Goal: Task Accomplishment & Management: Manage account settings

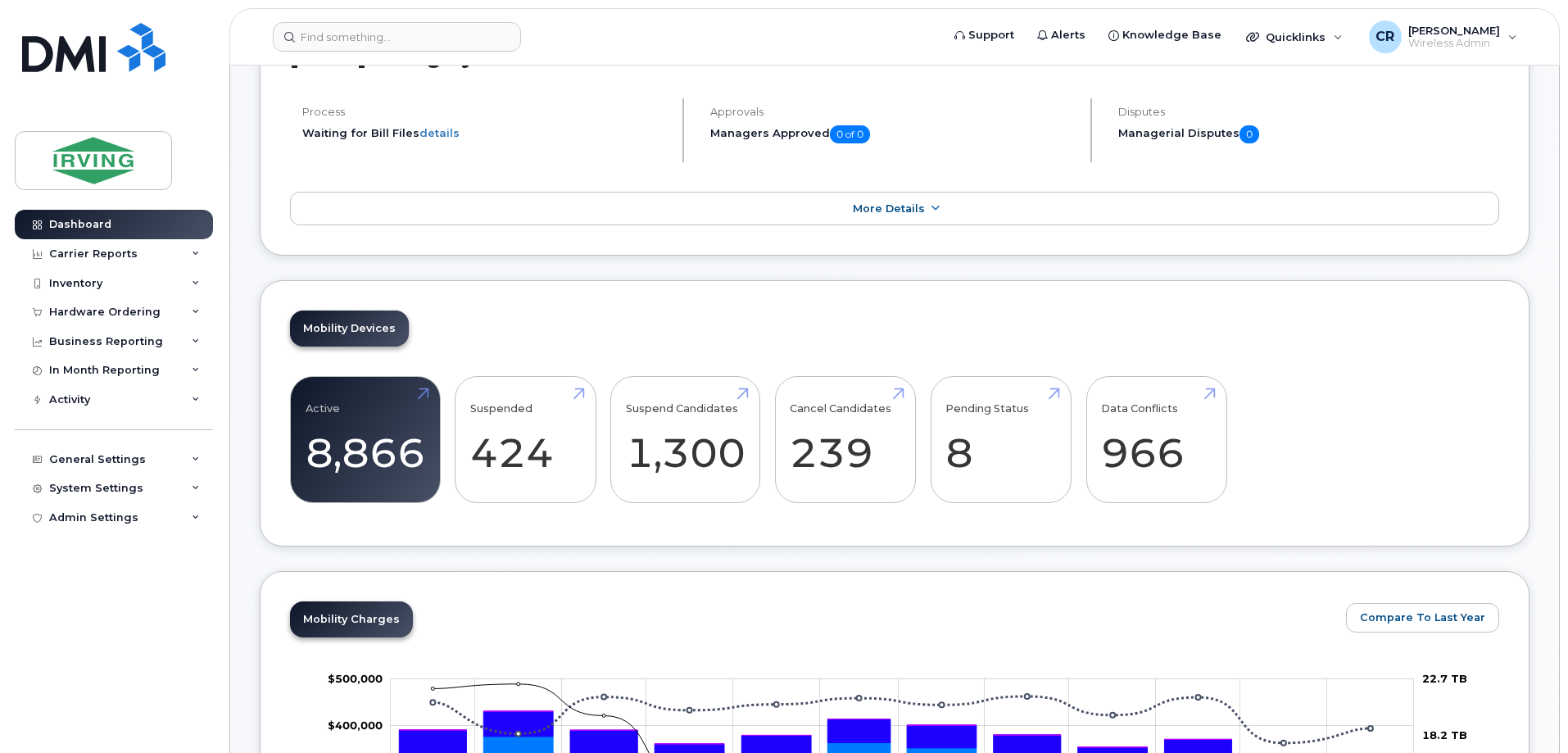
scroll to position [409, 0]
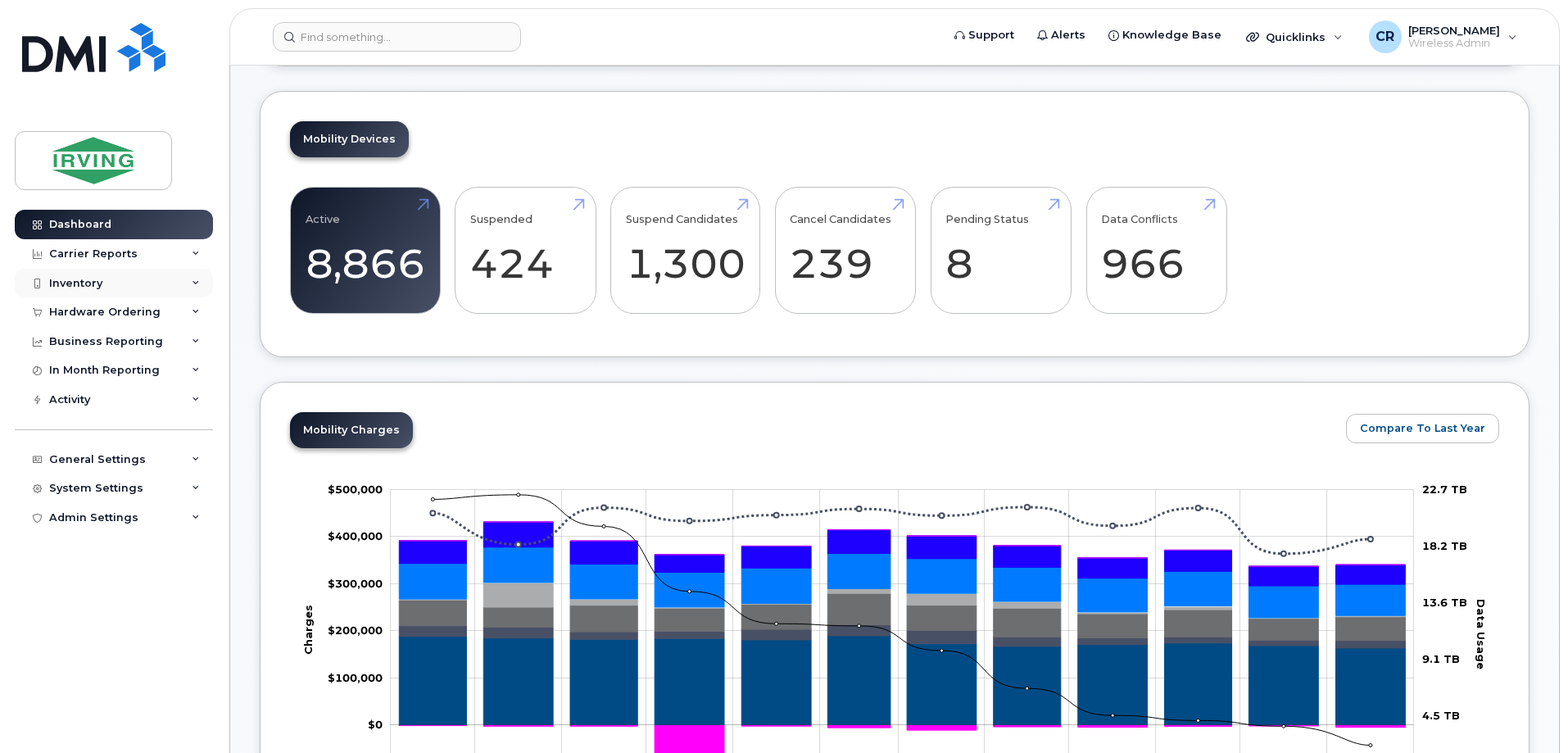
click at [86, 279] on div "Inventory" at bounding box center [75, 284] width 53 height 14
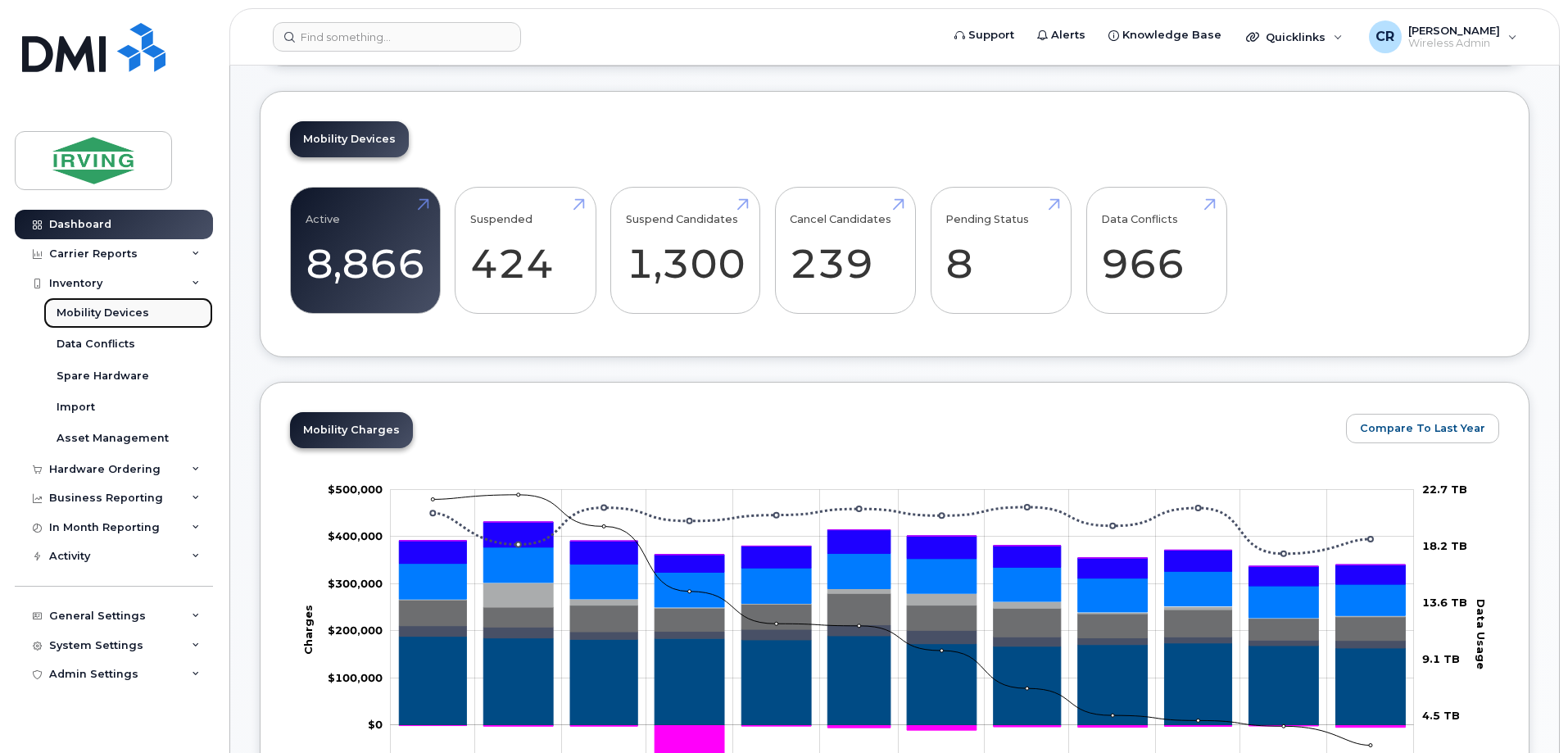
click at [89, 309] on div "Mobility Devices" at bounding box center [103, 313] width 93 height 14
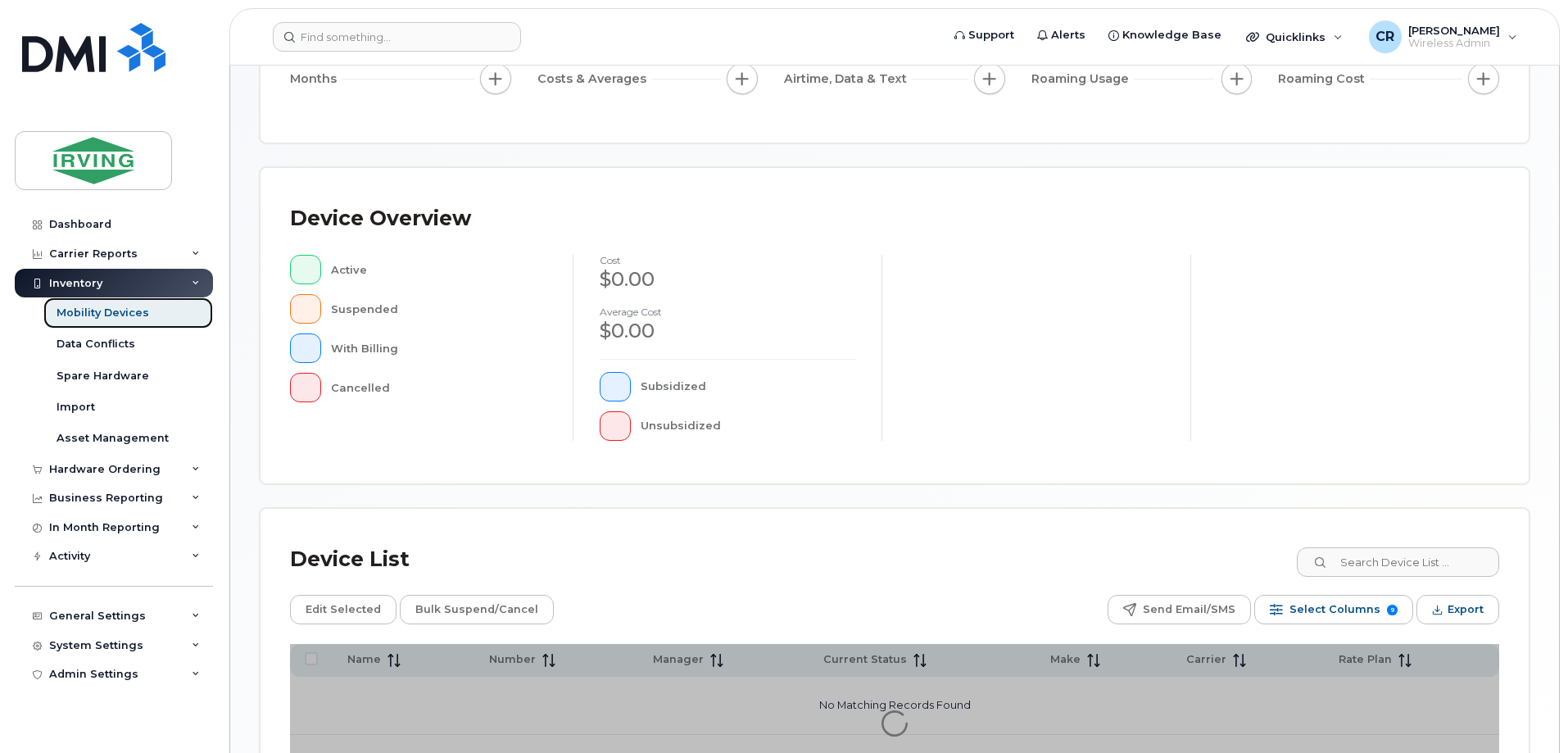
scroll to position [374, 0]
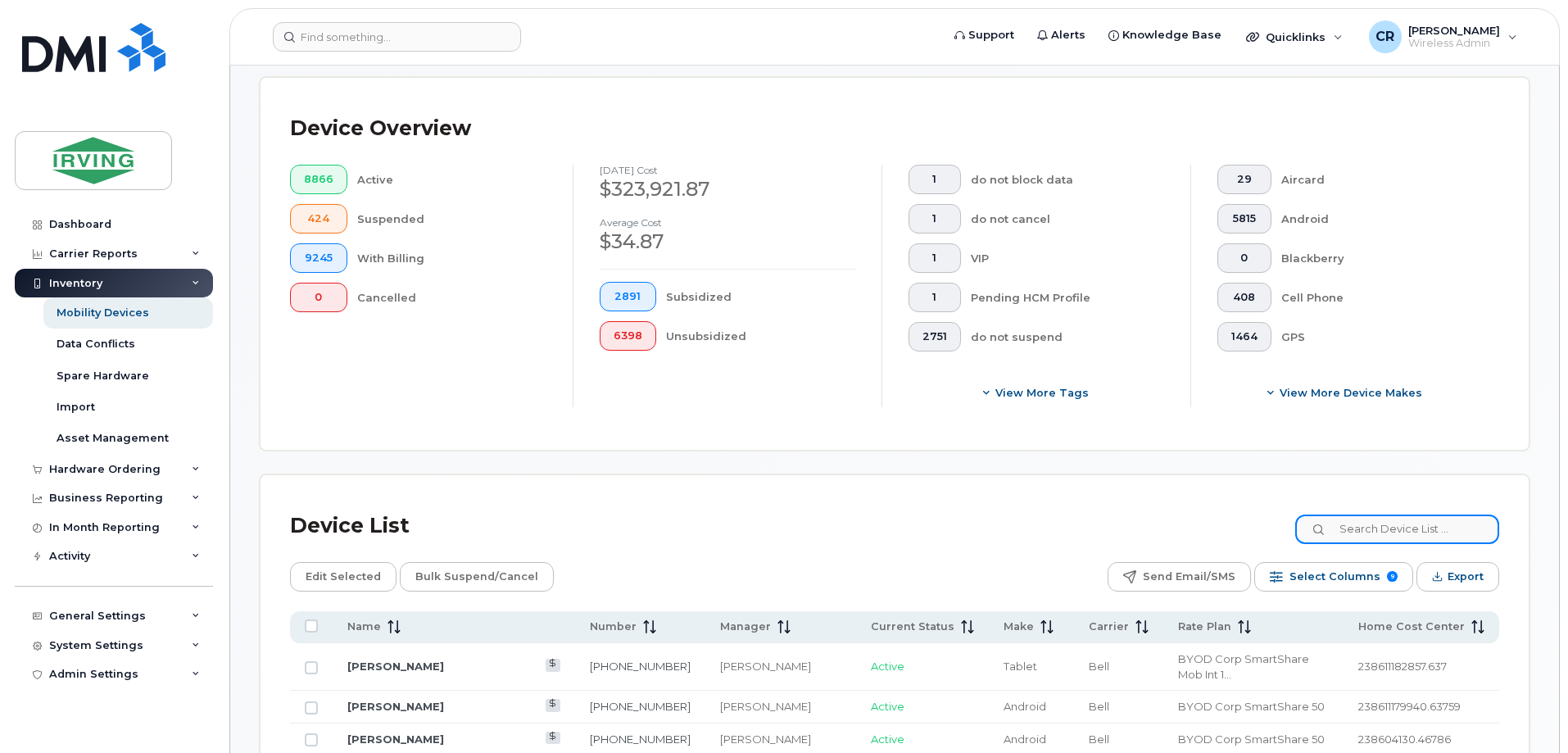
drag, startPoint x: 1386, startPoint y: 519, endPoint x: 448, endPoint y: 539, distance: 938.2
click at [1386, 519] on input at bounding box center [1397, 529] width 204 height 30
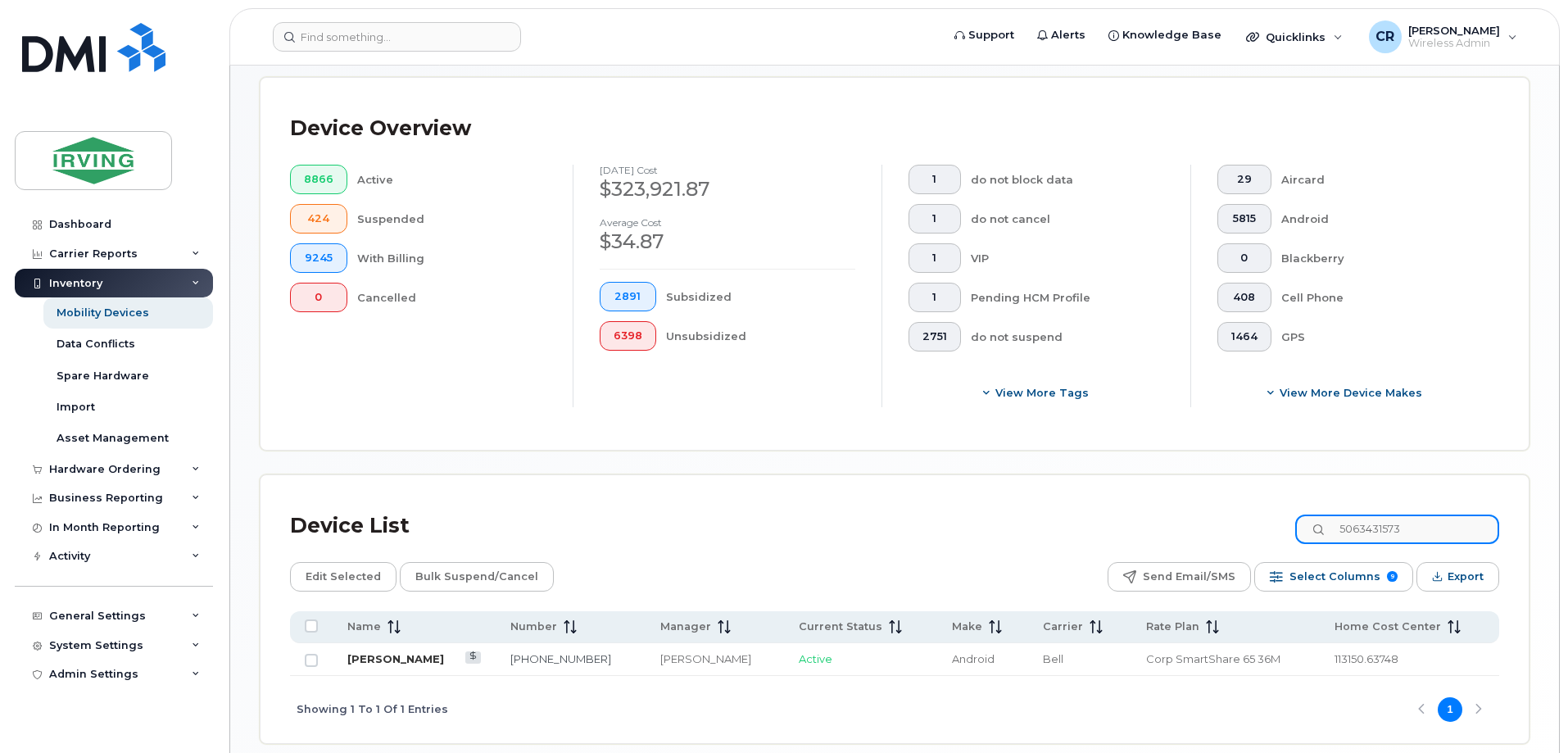
type input "5063431573"
click at [387, 652] on link "[PERSON_NAME]" at bounding box center [396, 658] width 97 height 14
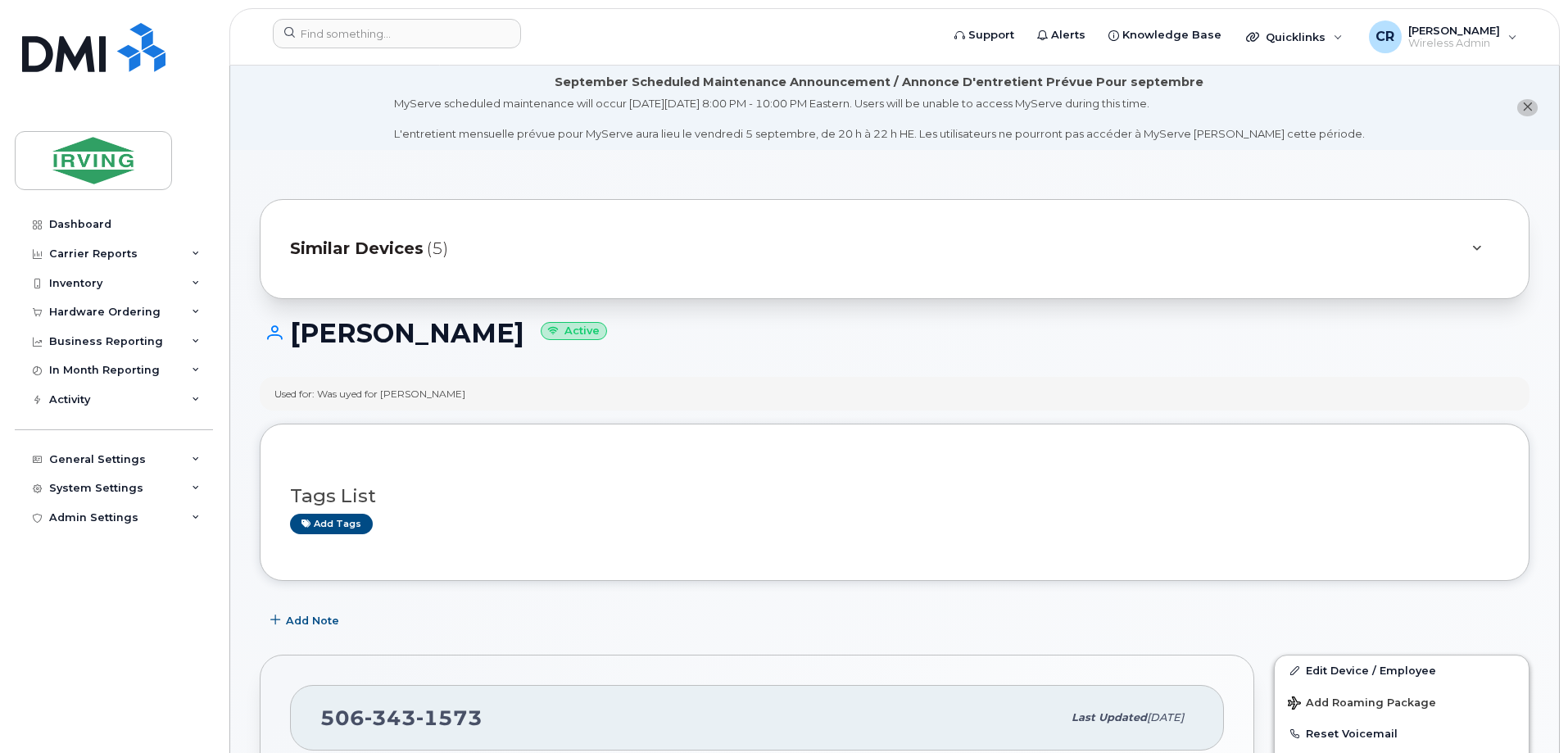
click at [1527, 103] on icon "close notification" at bounding box center [1527, 106] width 11 height 11
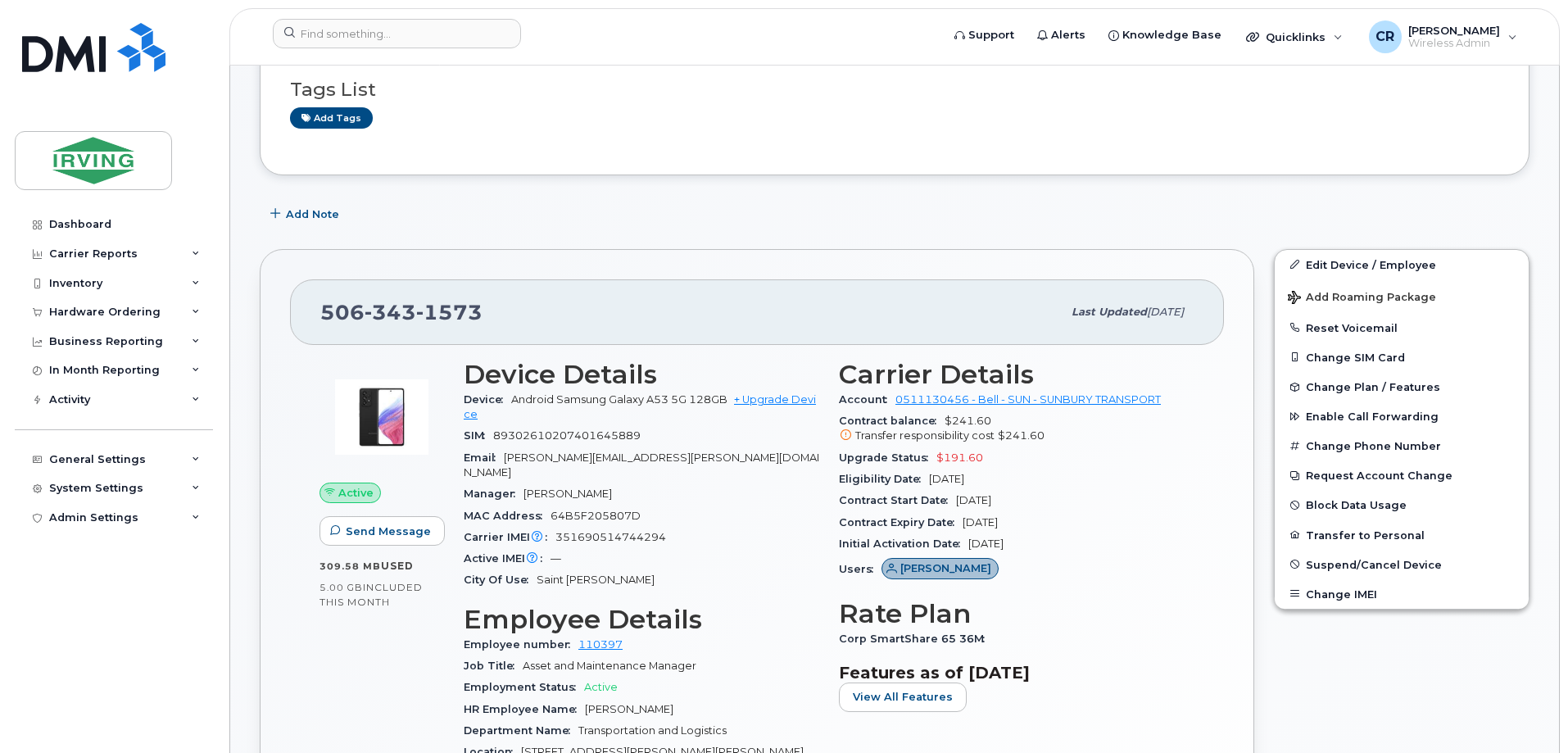
scroll to position [327, 0]
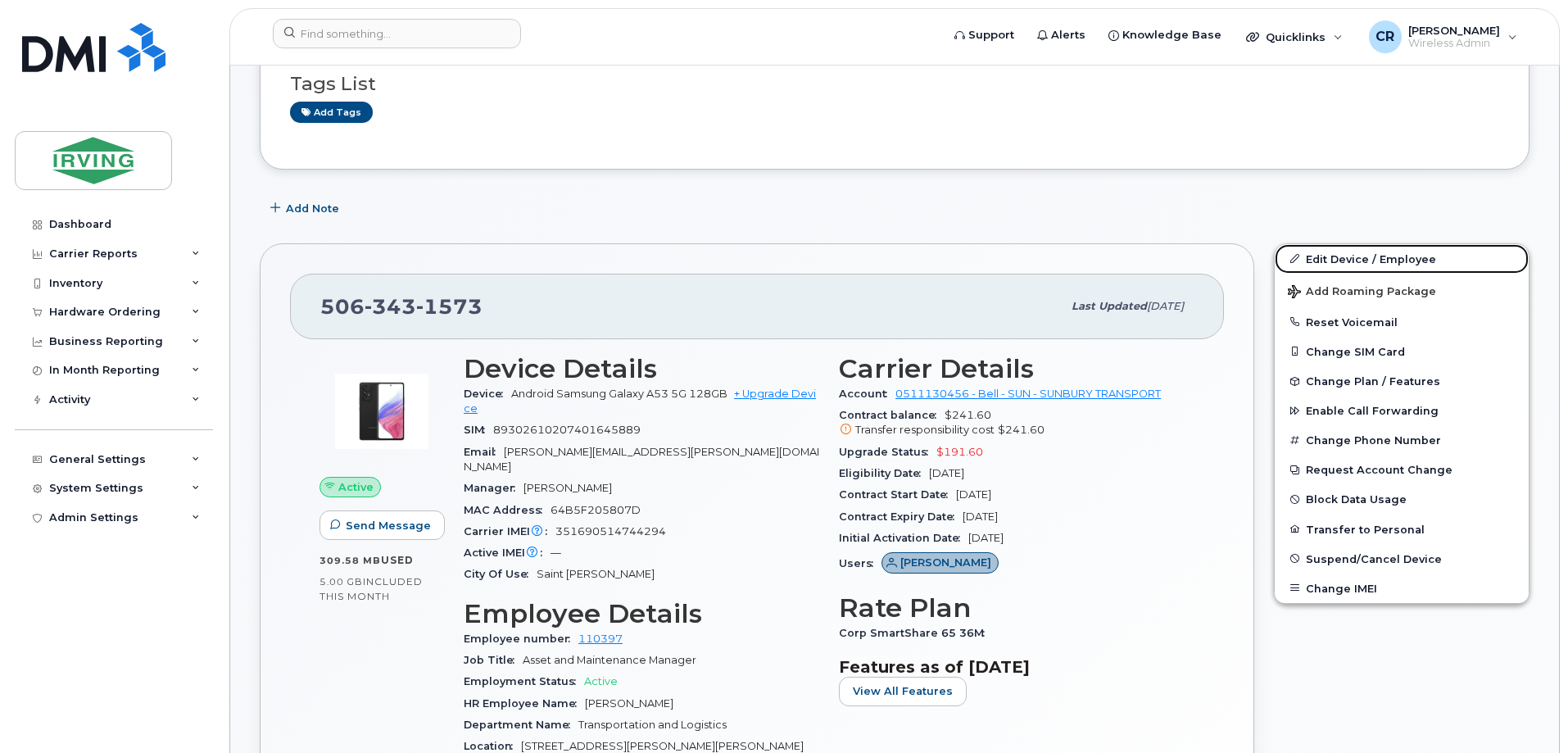
drag, startPoint x: 1336, startPoint y: 257, endPoint x: 1204, endPoint y: 362, distance: 168.7
click at [1336, 257] on link "Edit Device / Employee" at bounding box center [1401, 259] width 254 height 30
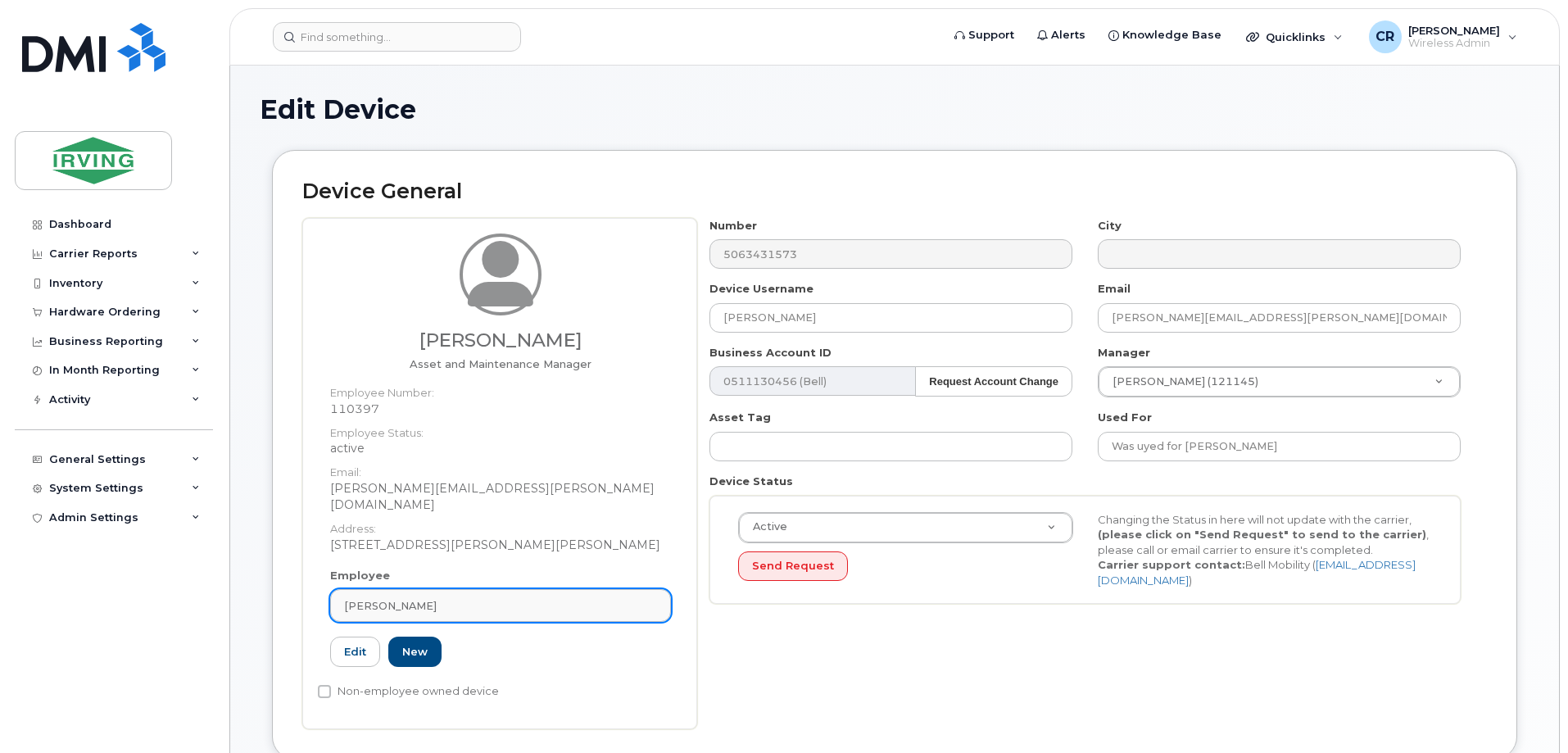
click at [430, 598] on div "[PERSON_NAME]" at bounding box center [500, 605] width 313 height 15
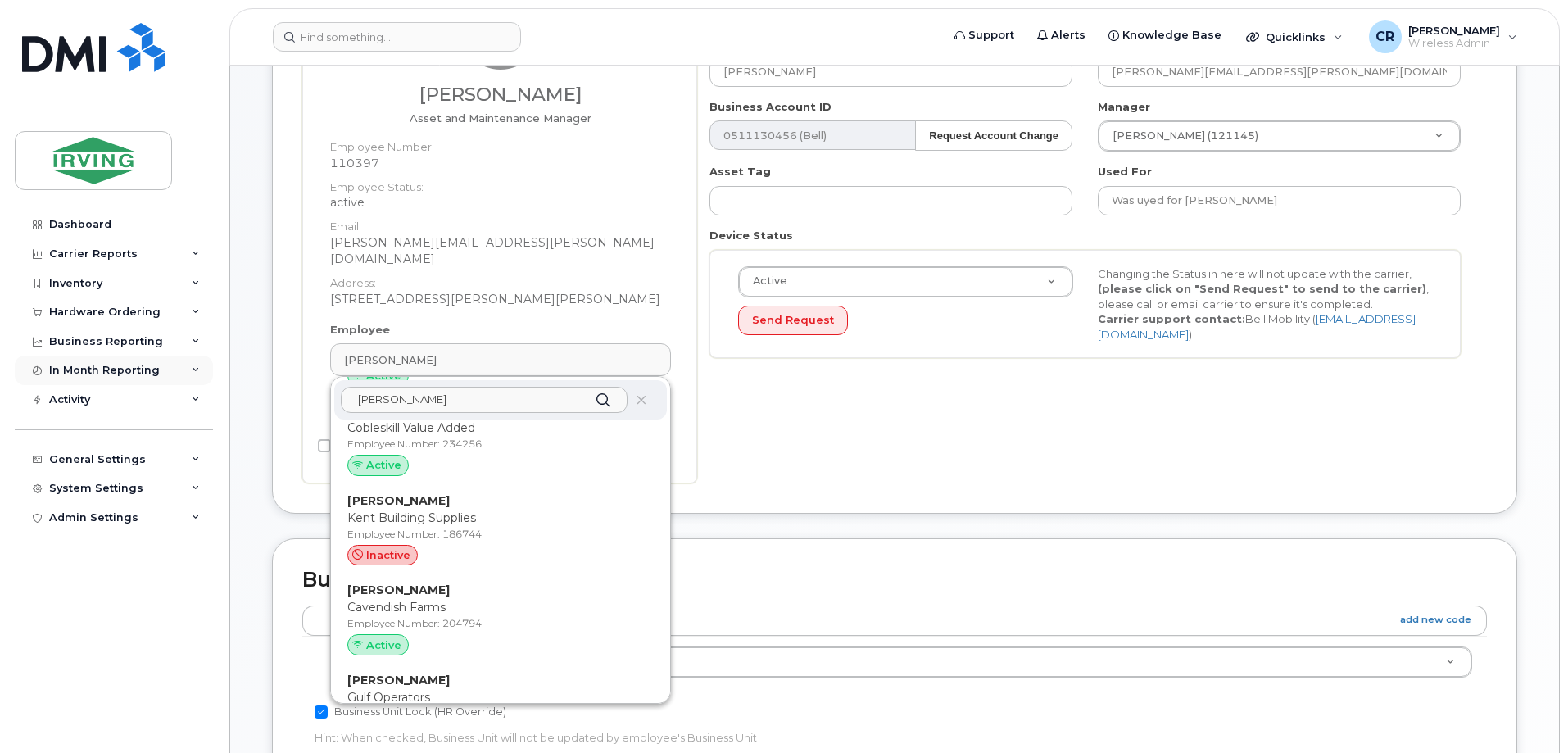
scroll to position [645, 0]
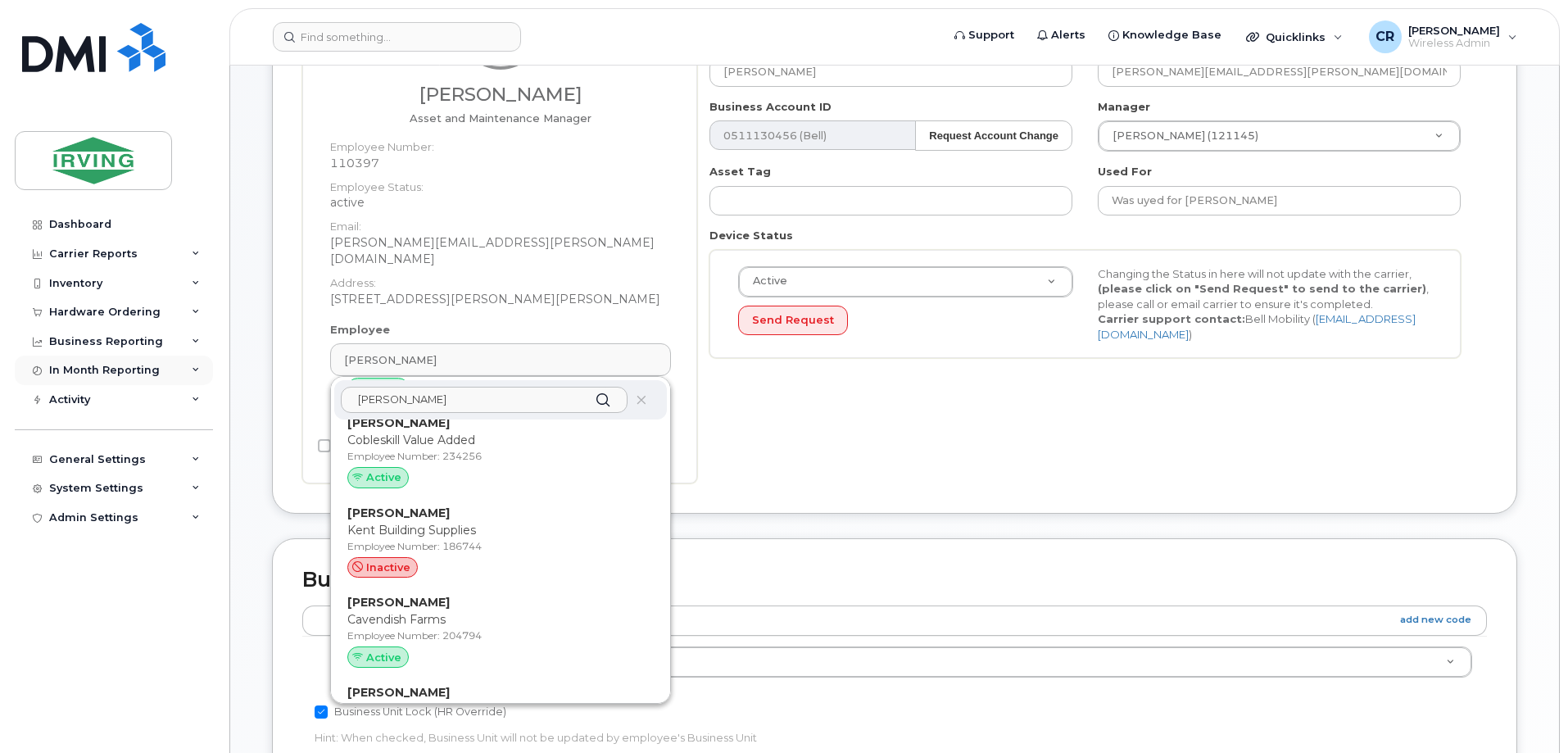
drag, startPoint x: 432, startPoint y: 382, endPoint x: 72, endPoint y: 375, distance: 360.1
click at [230, 375] on div "Support Alerts Knowledge Base Quicklinks Suspend / Cancel Device Change SIM Car…" at bounding box center [895, 538] width 1330 height 1436
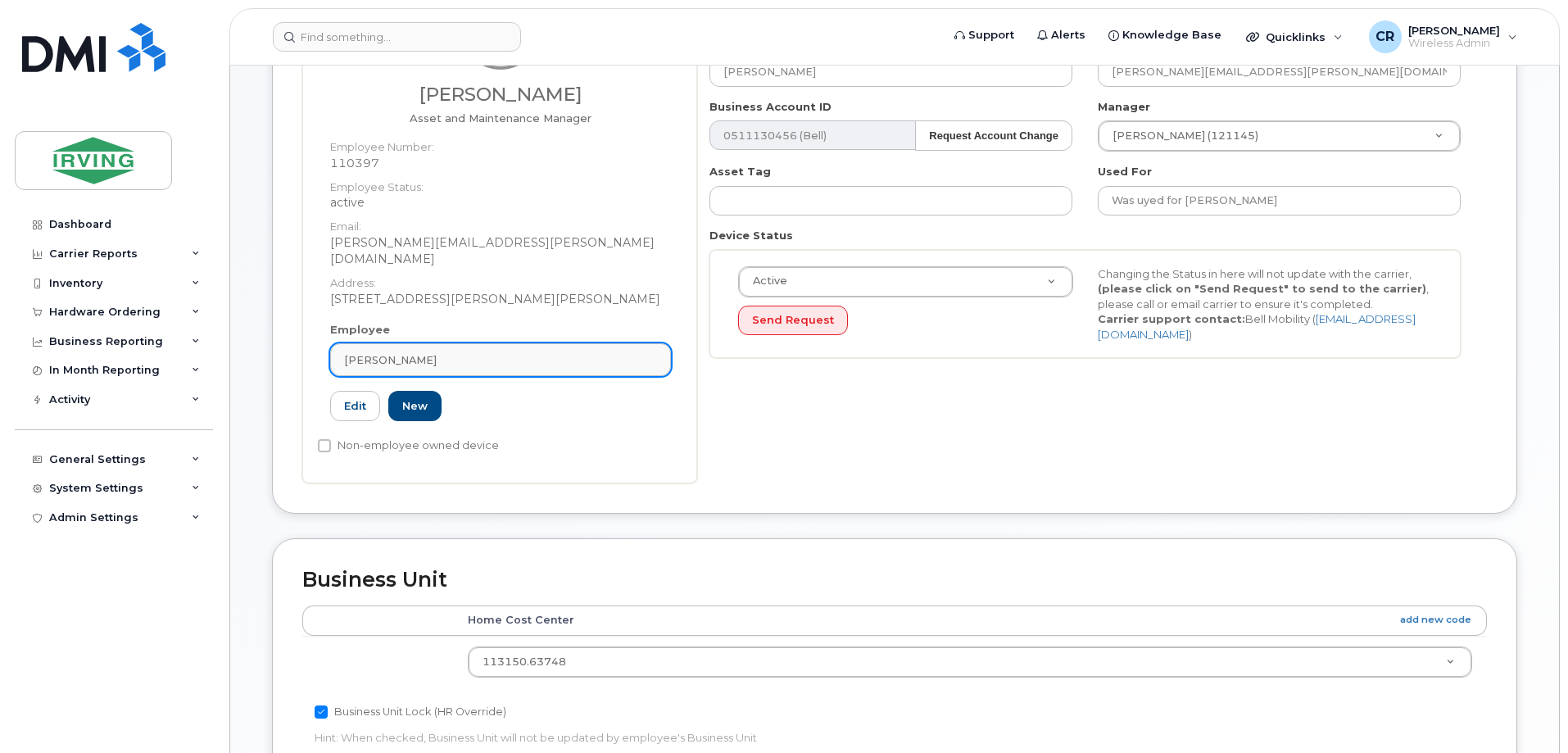
click at [416, 352] on span "[PERSON_NAME]" at bounding box center [390, 360] width 93 height 15
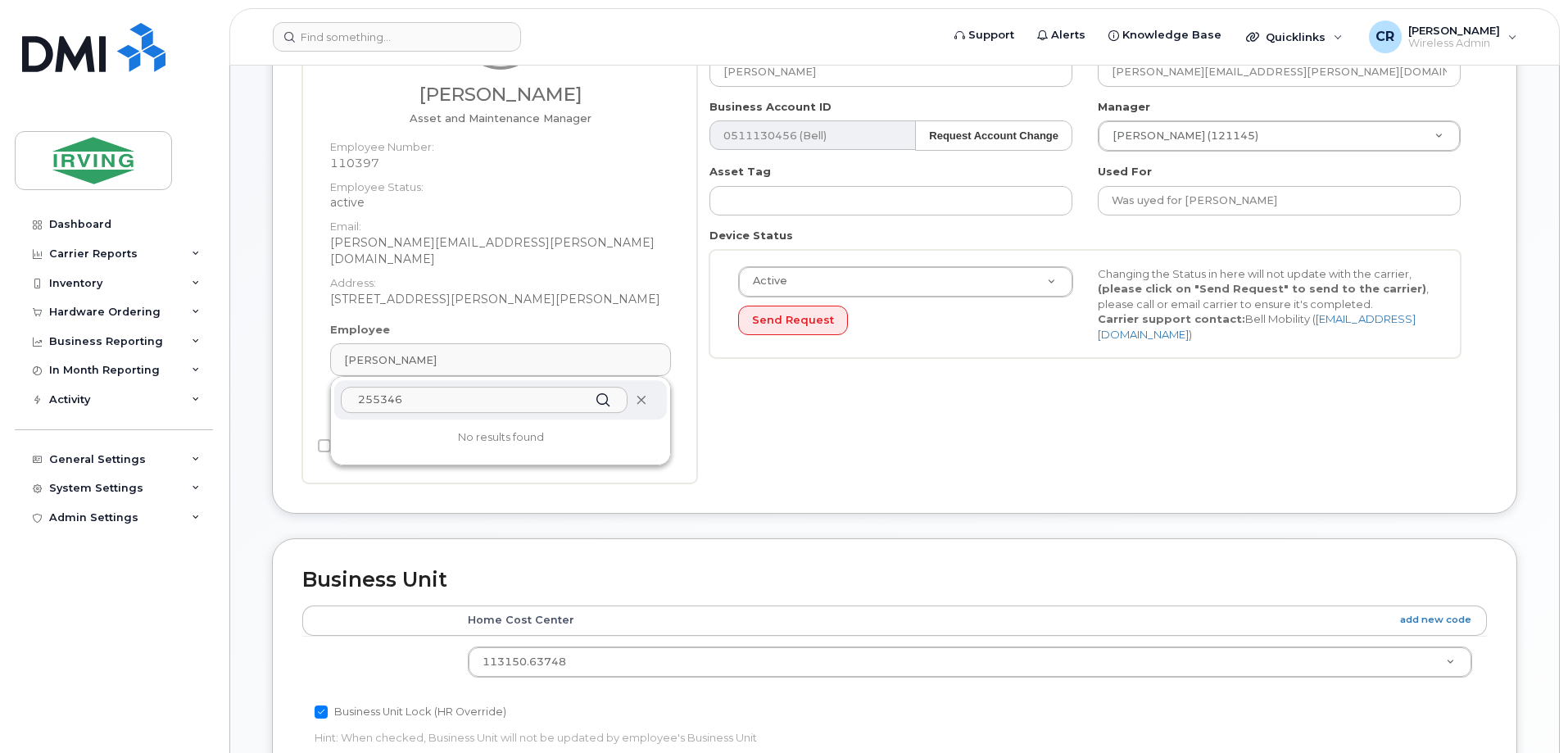
type input "255346"
click at [641, 395] on icon at bounding box center [640, 400] width 11 height 11
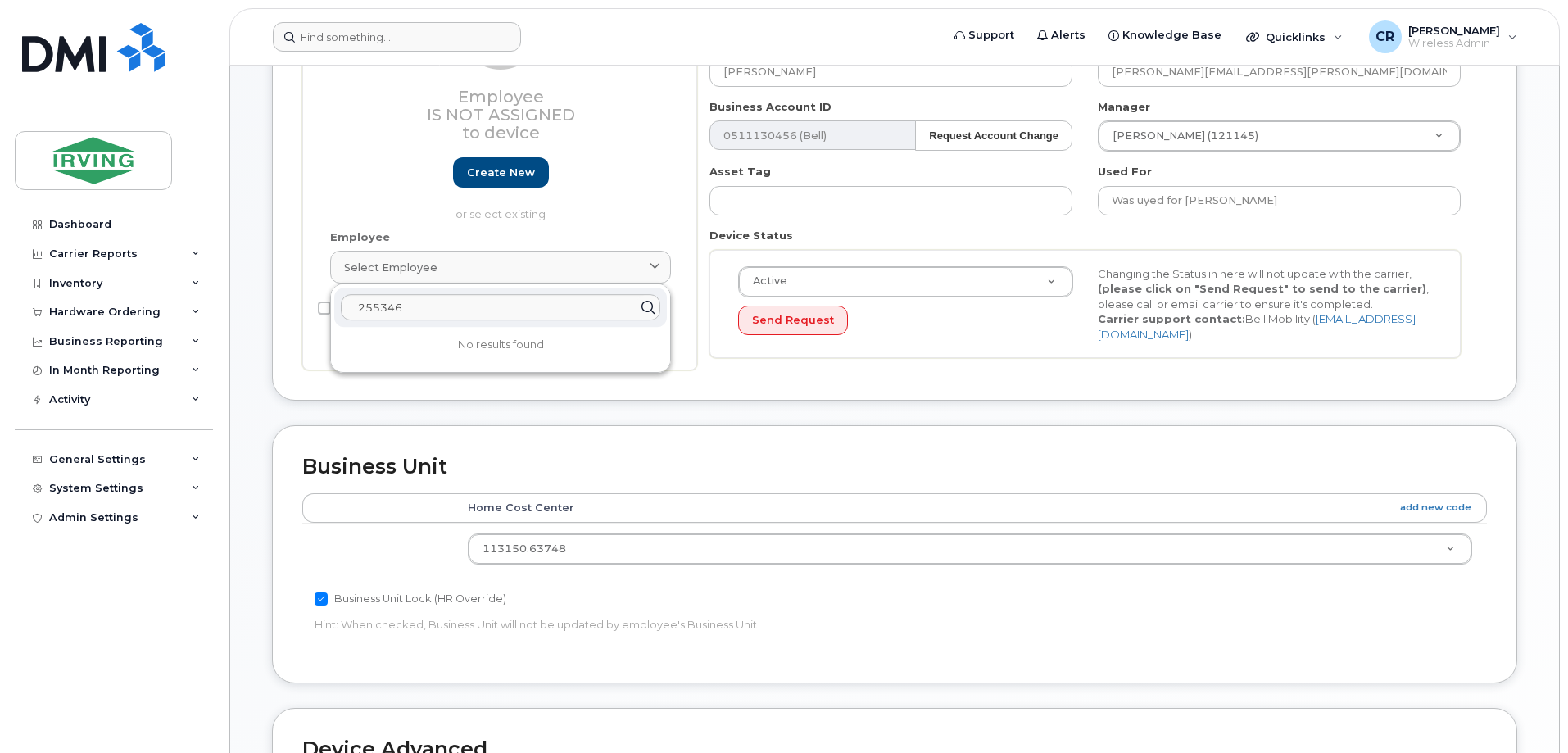
scroll to position [170, 0]
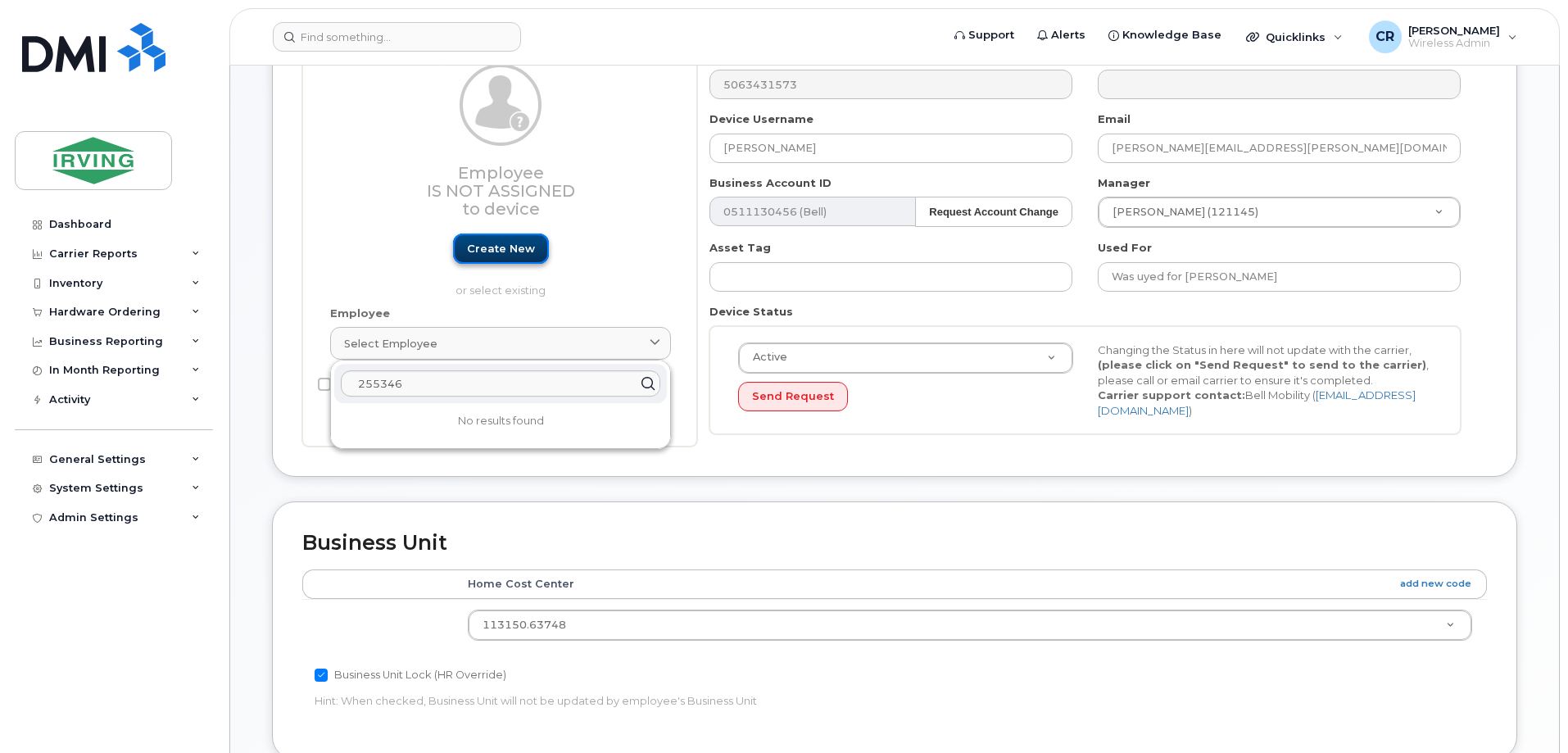
click at [506, 252] on link "Create new" at bounding box center [500, 248] width 96 height 30
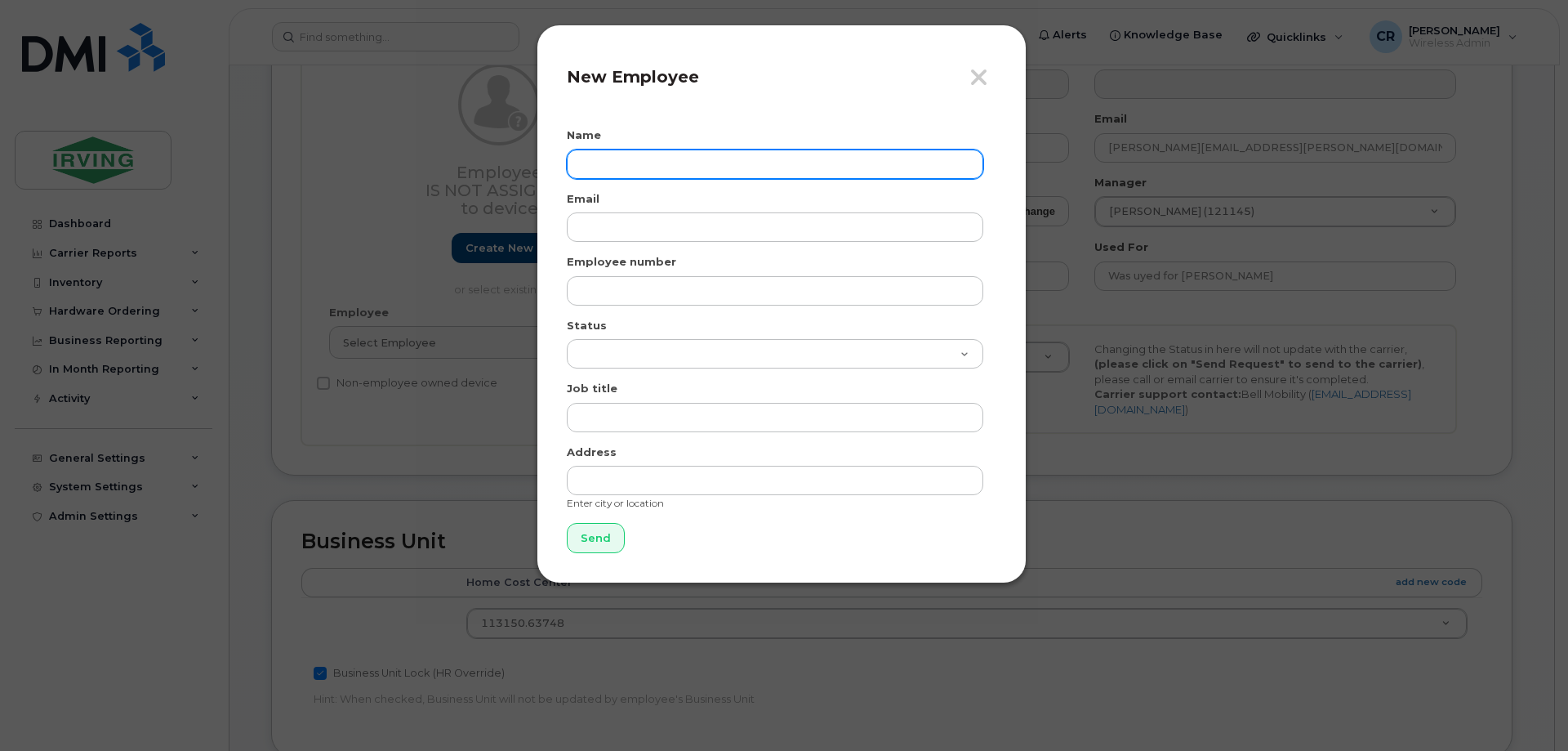
click at [692, 157] on input "text" at bounding box center [775, 164] width 417 height 30
type input "Santiago Franco"
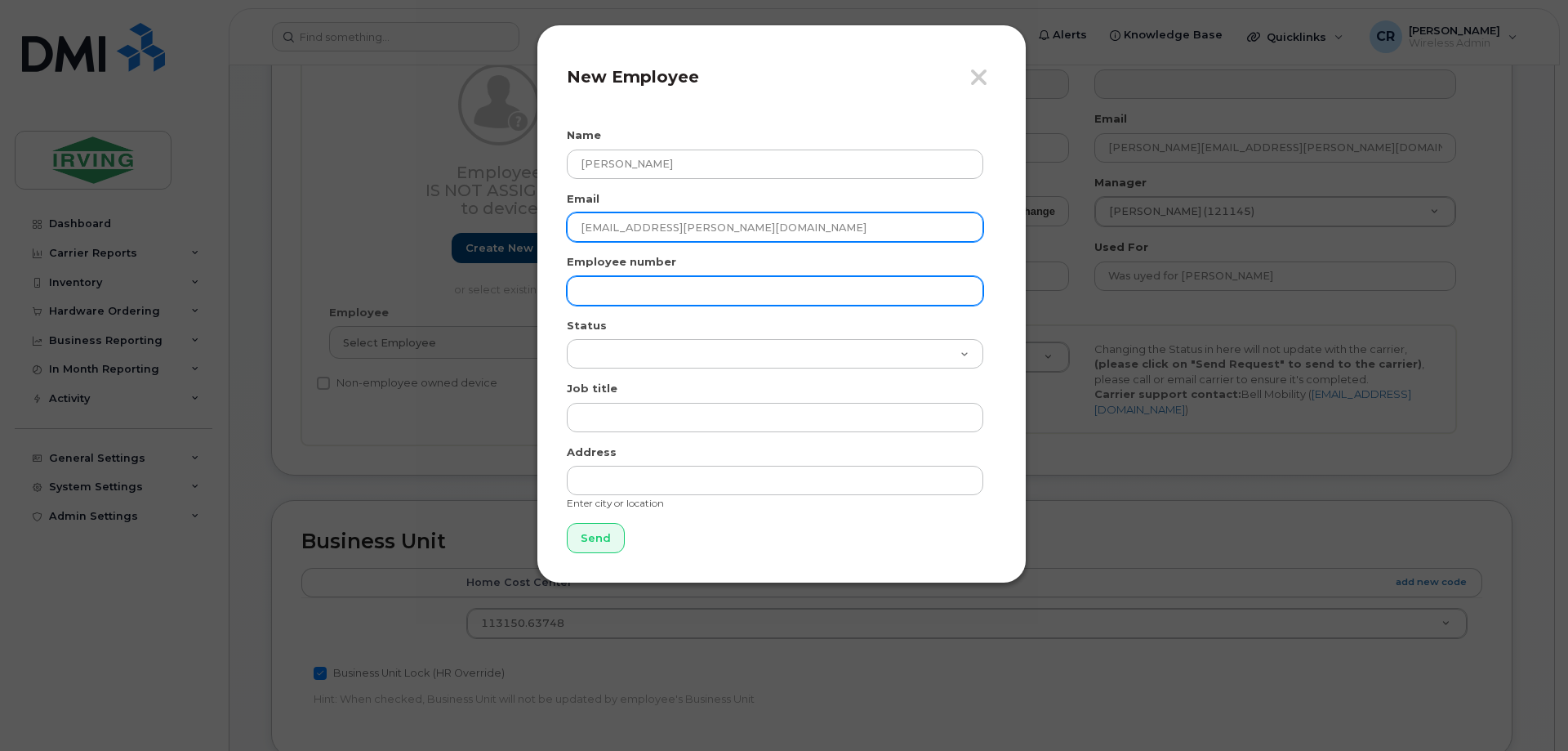
type input "franco.santiago@sunbury.ca"
click at [742, 294] on input "text" at bounding box center [775, 291] width 417 height 30
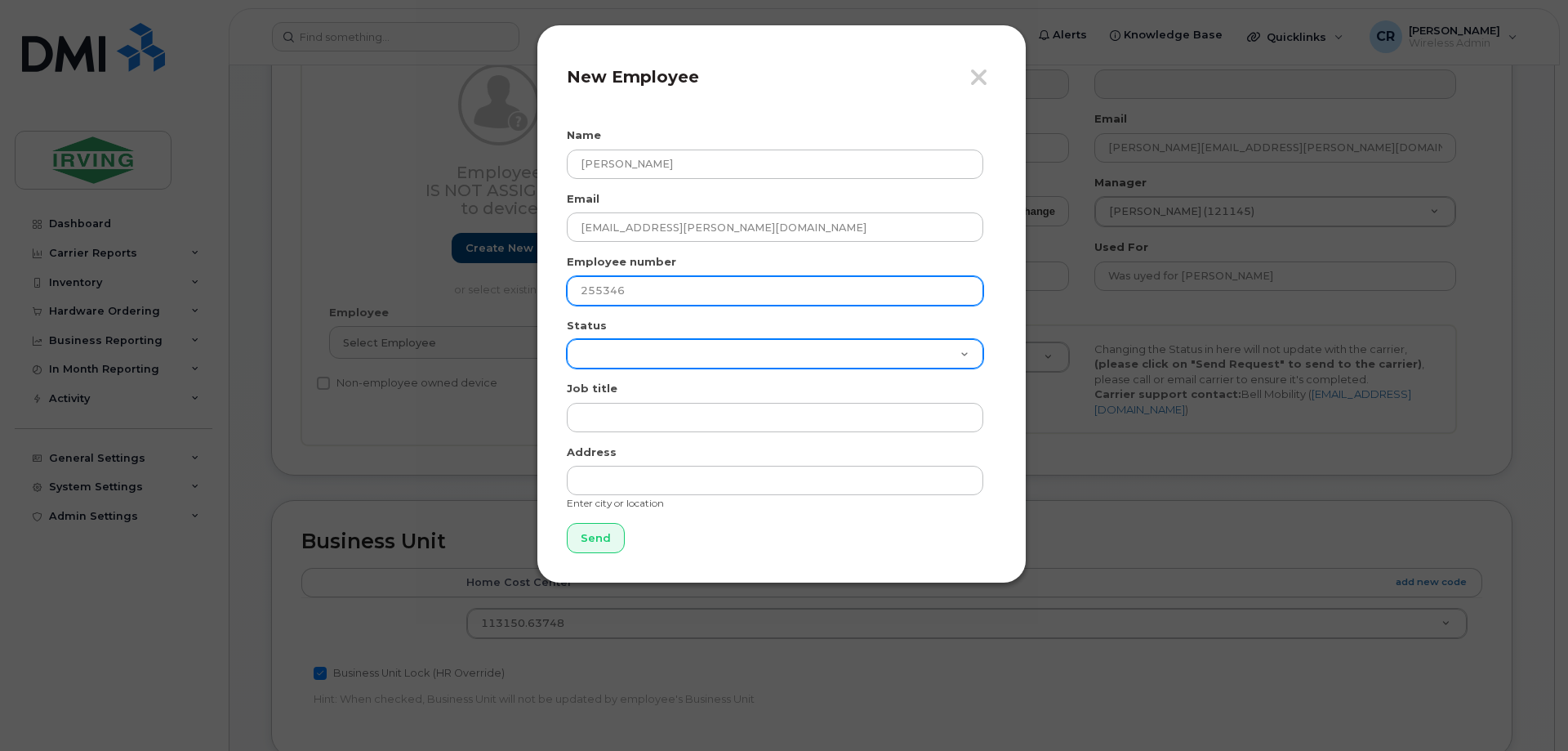
type input "255346"
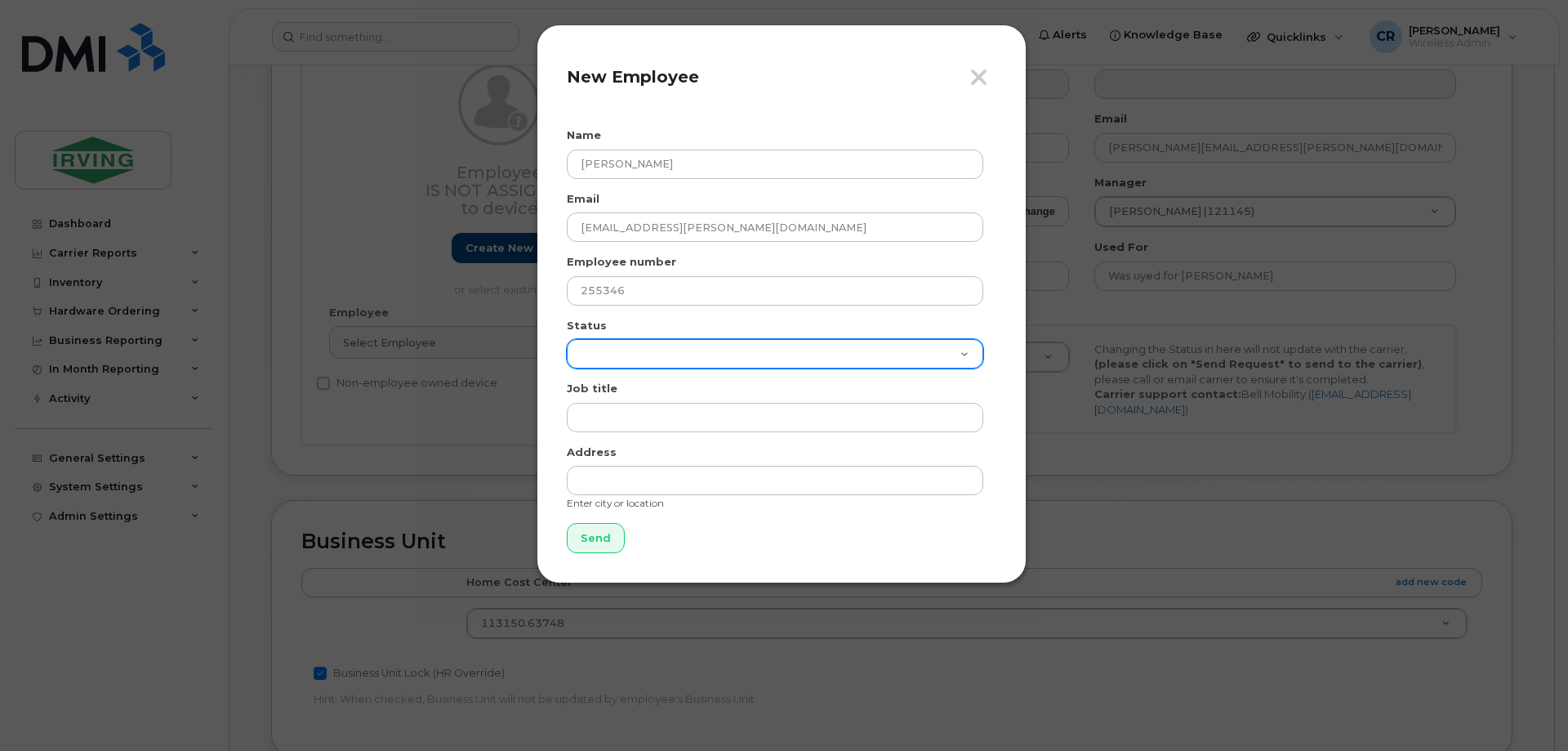
drag, startPoint x: 721, startPoint y: 356, endPoint x: 708, endPoint y: 368, distance: 17.7
click at [721, 356] on select "Active On-Leave Long Term Short Term Maternity Leave Temp Layoff Inactive" at bounding box center [775, 353] width 417 height 30
click at [567, 339] on select "Active On-Leave Long Term Short Term Maternity Leave Temp Layoff Inactive" at bounding box center [775, 353] width 417 height 30
click at [648, 360] on select "Active On-Leave Long Term Short Term Maternity Leave Temp Layoff Inactive" at bounding box center [775, 353] width 417 height 30
click at [567, 339] on select "Active On-Leave Long Term Short Term Maternity Leave Temp Layoff Inactive" at bounding box center [775, 353] width 417 height 30
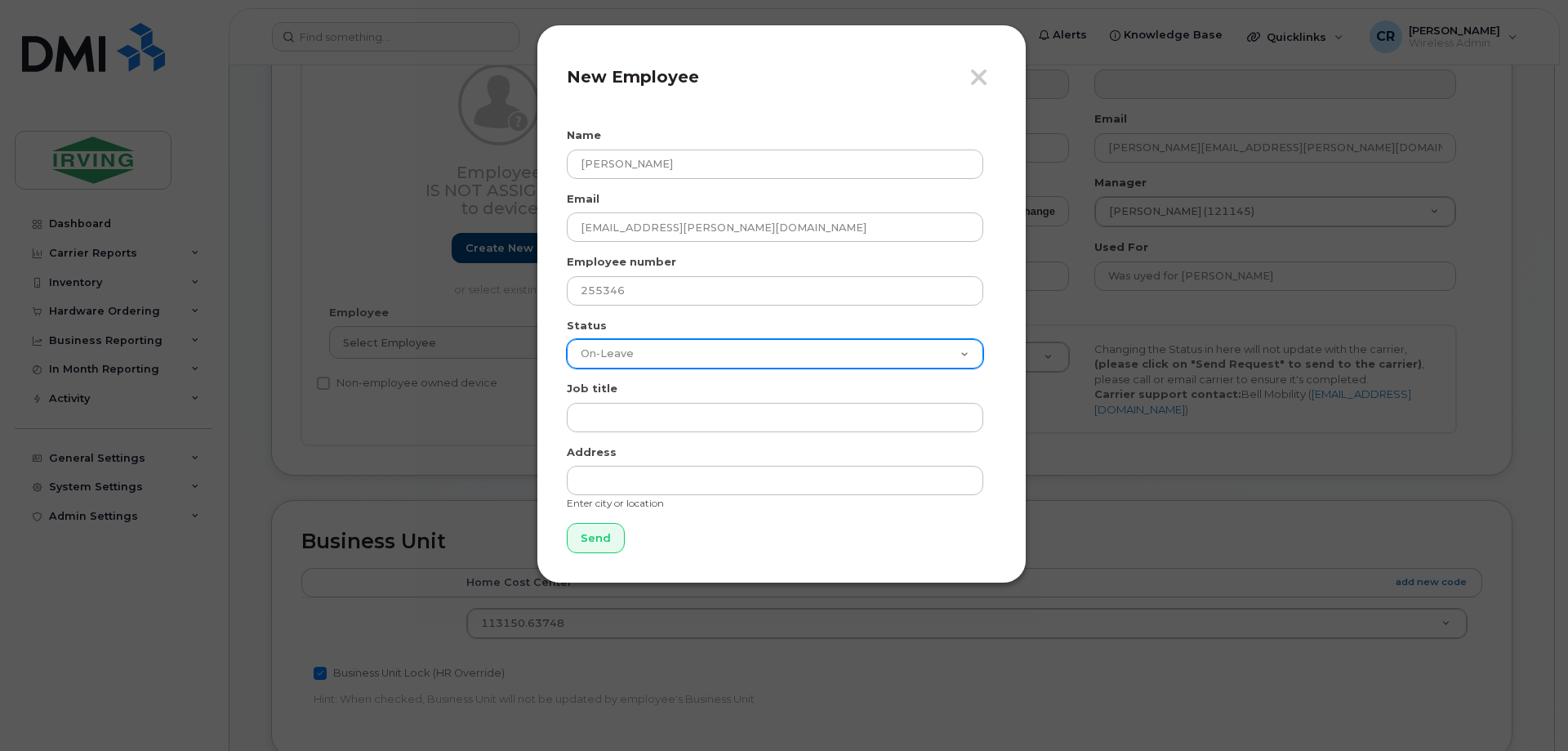
click at [639, 360] on select "Active On-Leave Long Term Short Term Maternity Leave Temp Layoff Inactive" at bounding box center [775, 353] width 417 height 30
select select "active"
click at [567, 339] on select "Active On-Leave Long Term Short Term Maternity Leave Temp Layoff Inactive" at bounding box center [775, 353] width 417 height 30
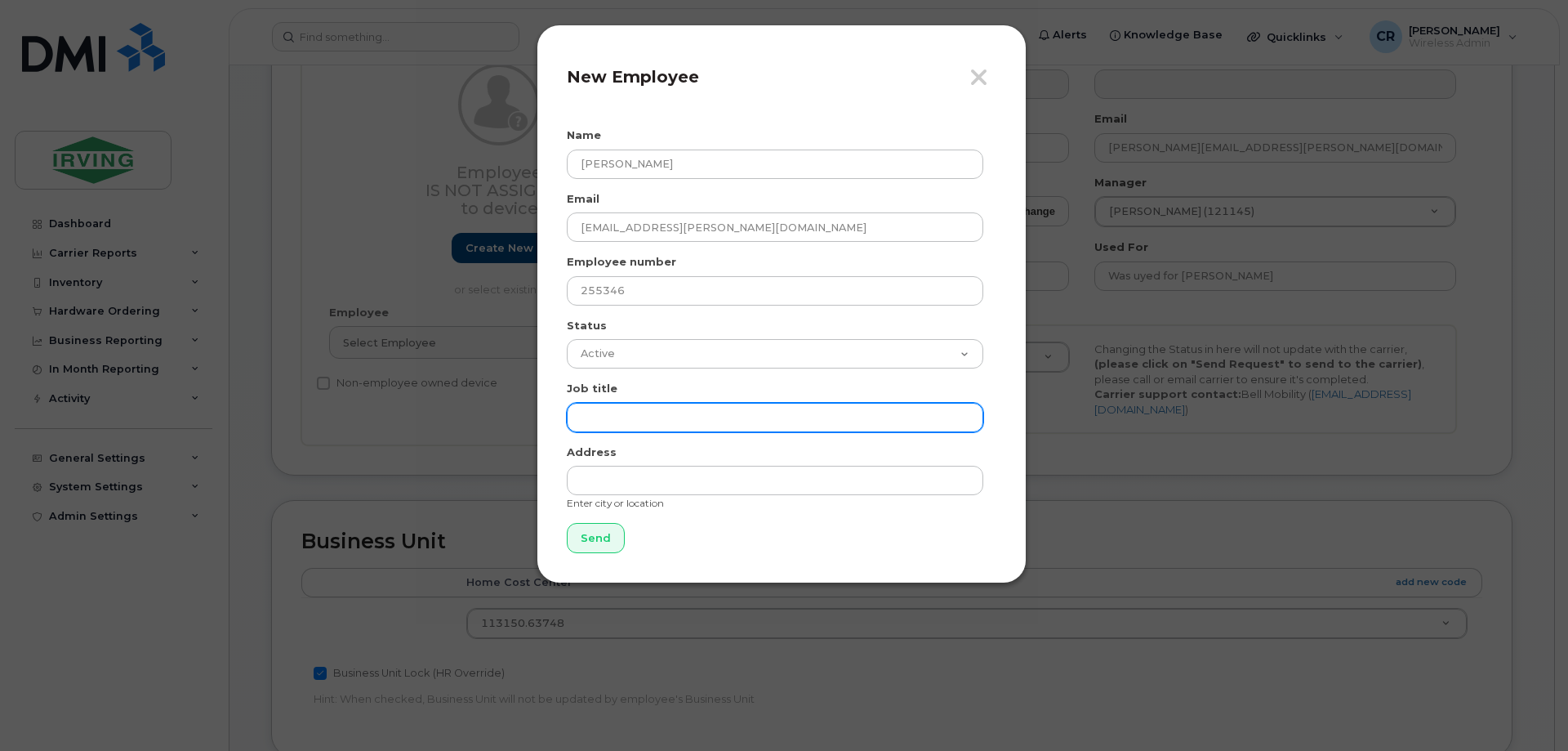
click at [635, 413] on input "text" at bounding box center [775, 417] width 417 height 30
type input "Maintenance Planner"
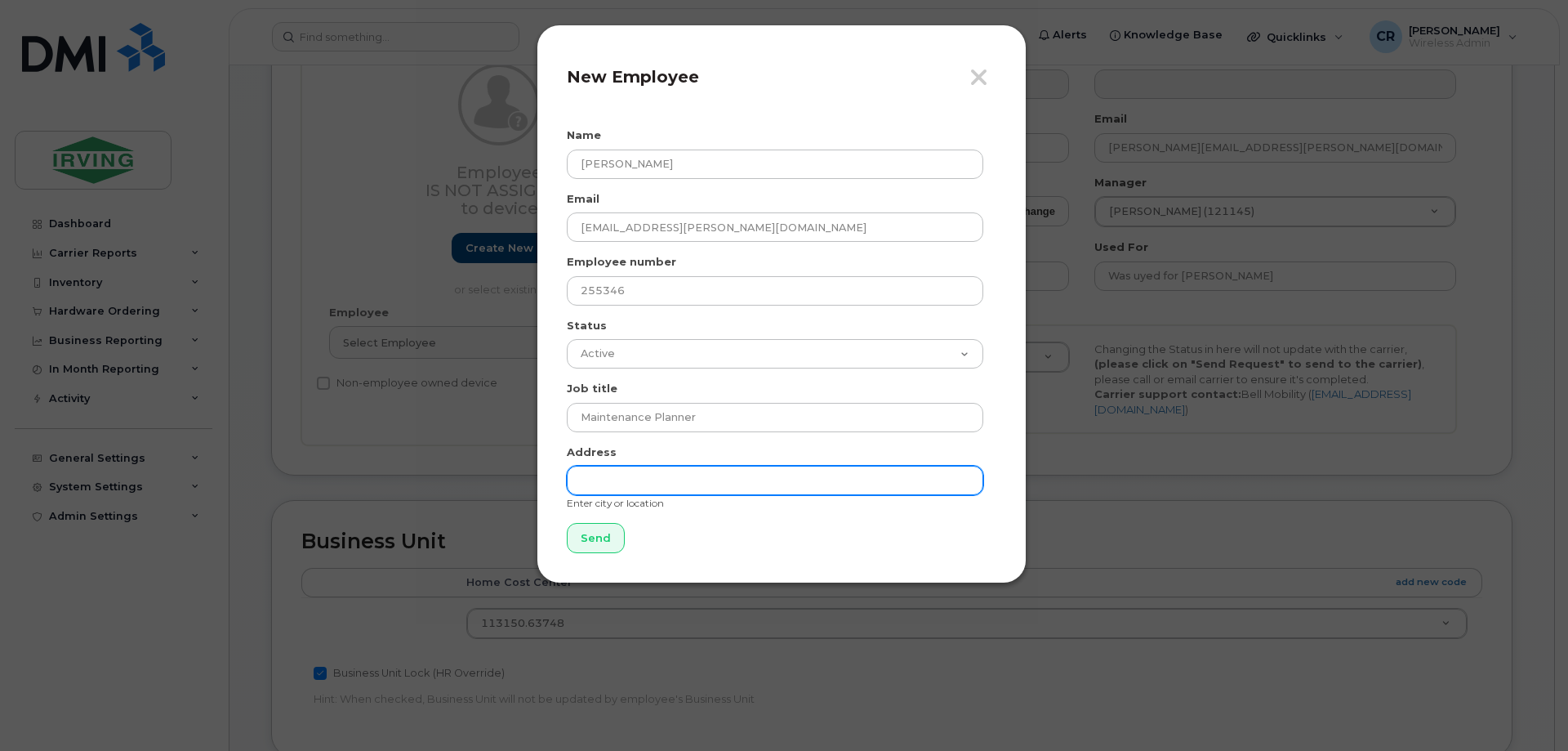
click at [674, 478] on input "text" at bounding box center [775, 480] width 417 height 30
click at [724, 482] on input "text" at bounding box center [775, 480] width 417 height 30
type input "485 McAllister Drive"
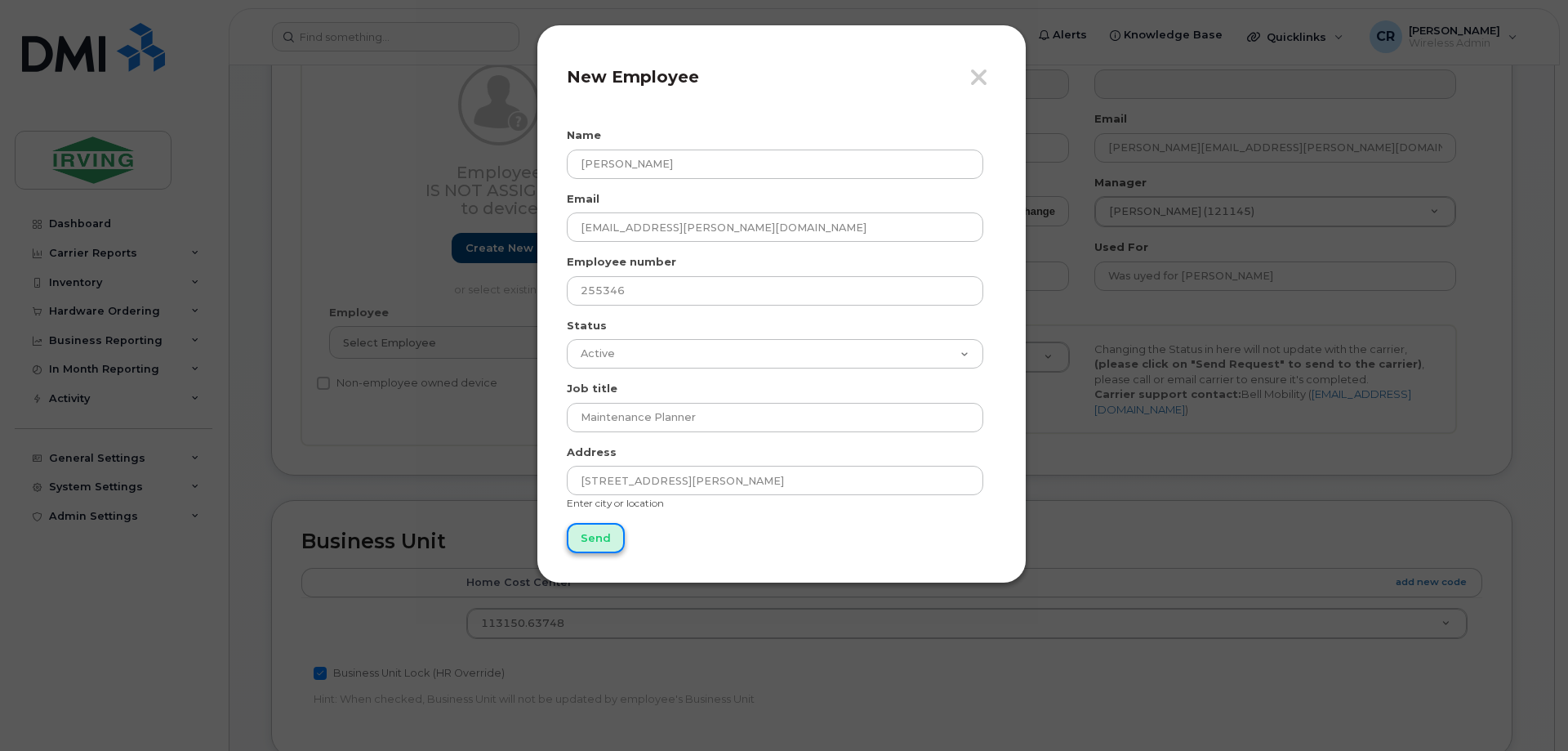
click at [596, 545] on input "Send" at bounding box center [596, 537] width 58 height 30
type input "Send"
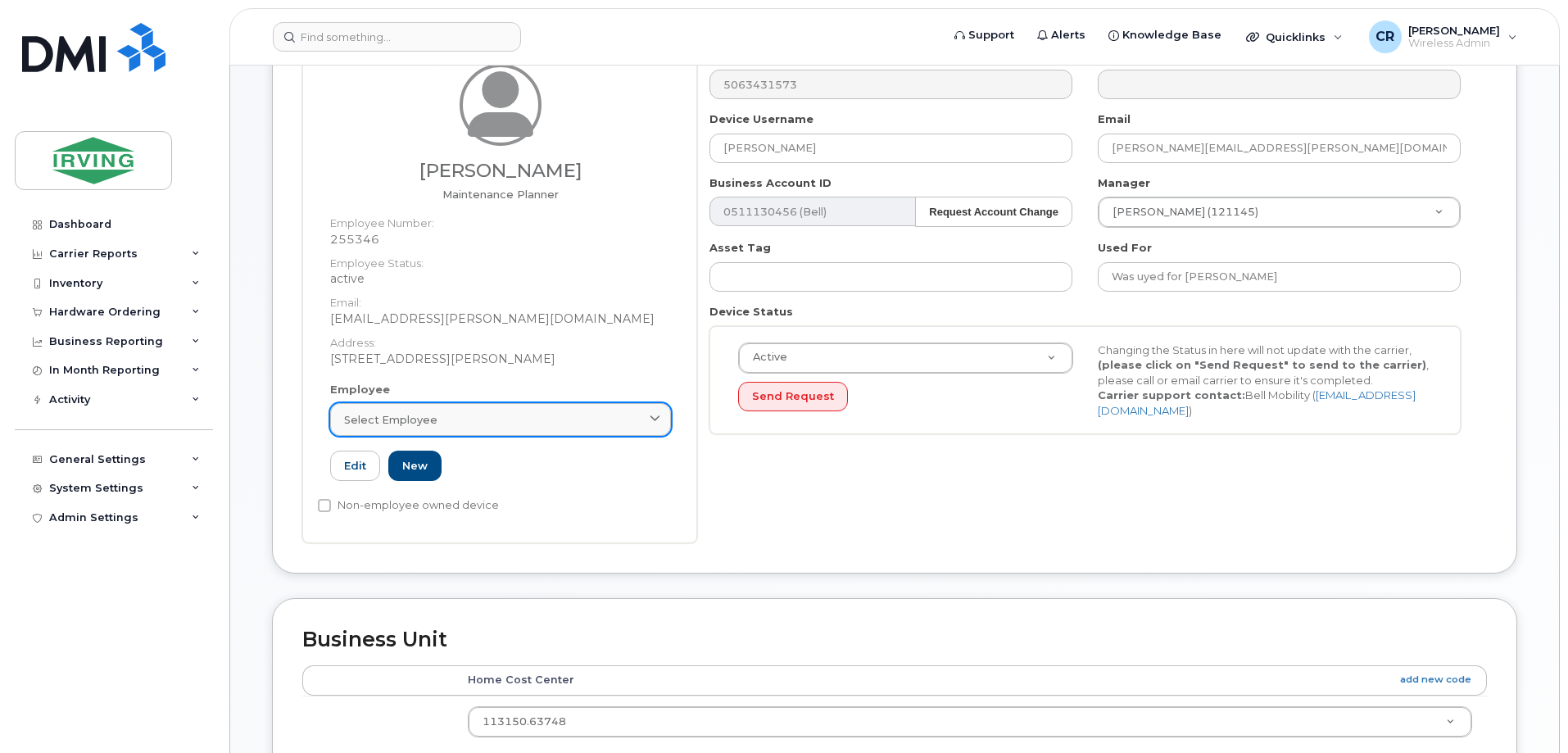
click at [408, 419] on span "Select employee" at bounding box center [390, 420] width 94 height 15
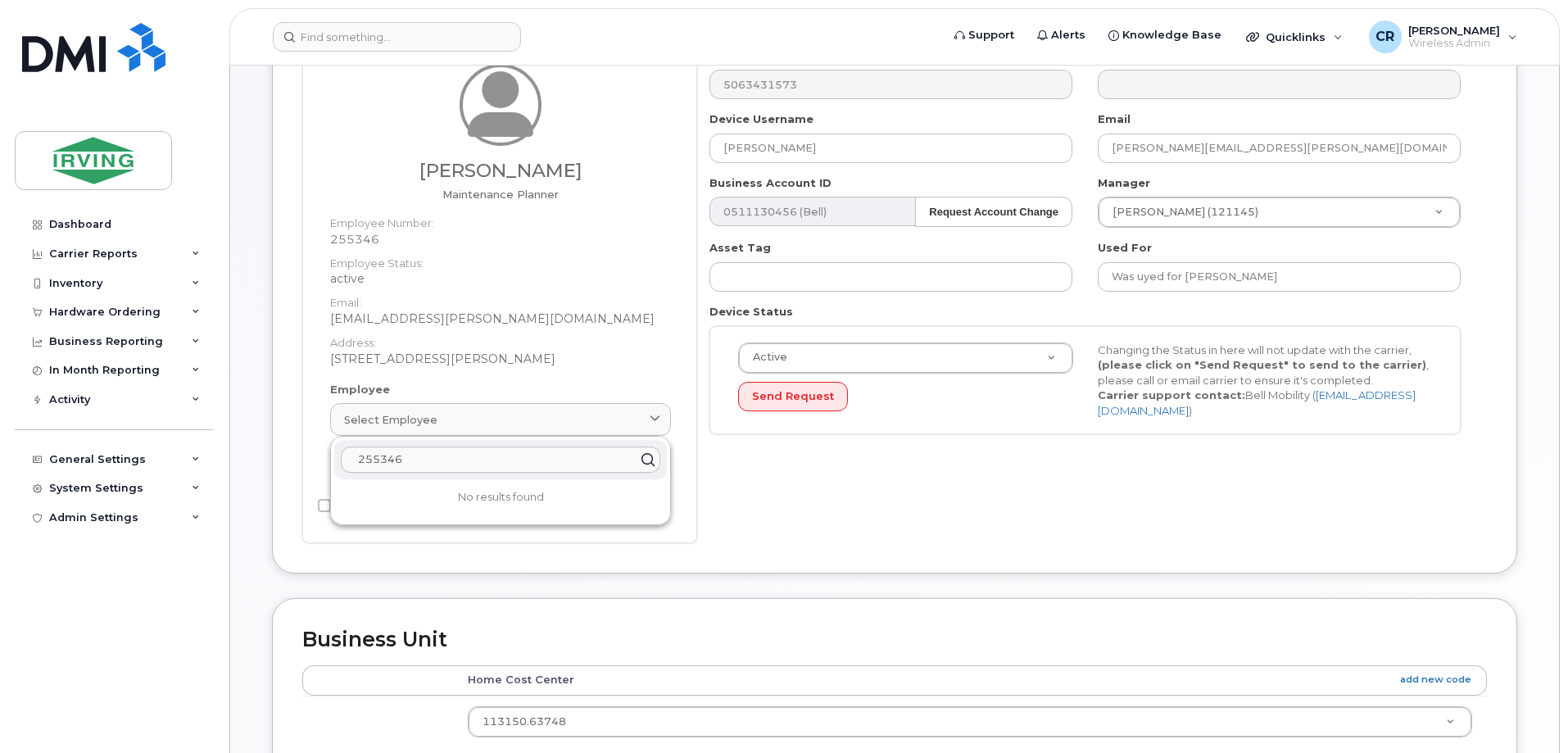
drag, startPoint x: 420, startPoint y: 460, endPoint x: 230, endPoint y: 461, distance: 190.0
click at [230, 461] on div "Support Alerts Knowledge Base Quicklinks Suspend / Cancel Device Change SIM Car…" at bounding box center [895, 605] width 1330 height 1420
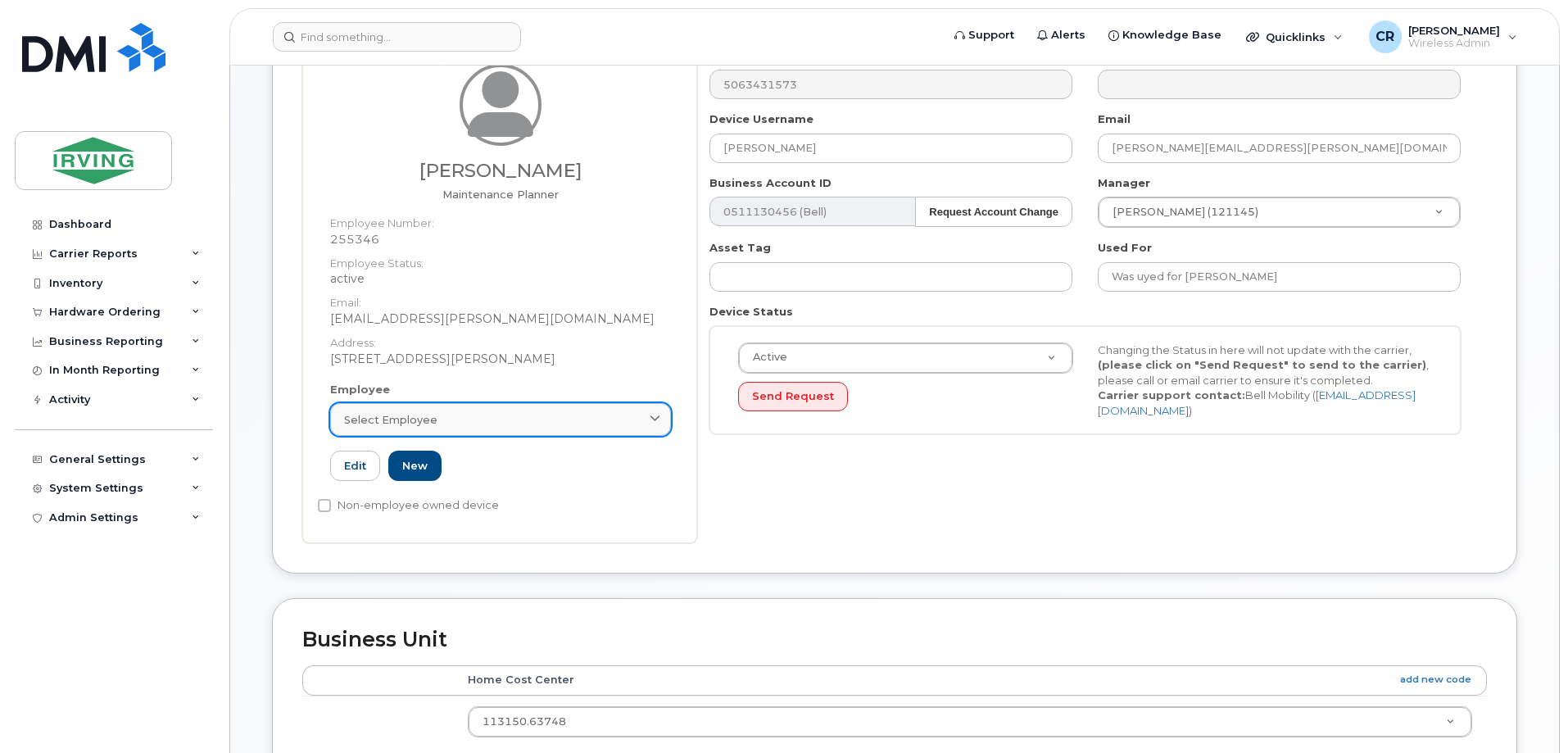
click at [365, 425] on span "Select employee" at bounding box center [390, 420] width 94 height 15
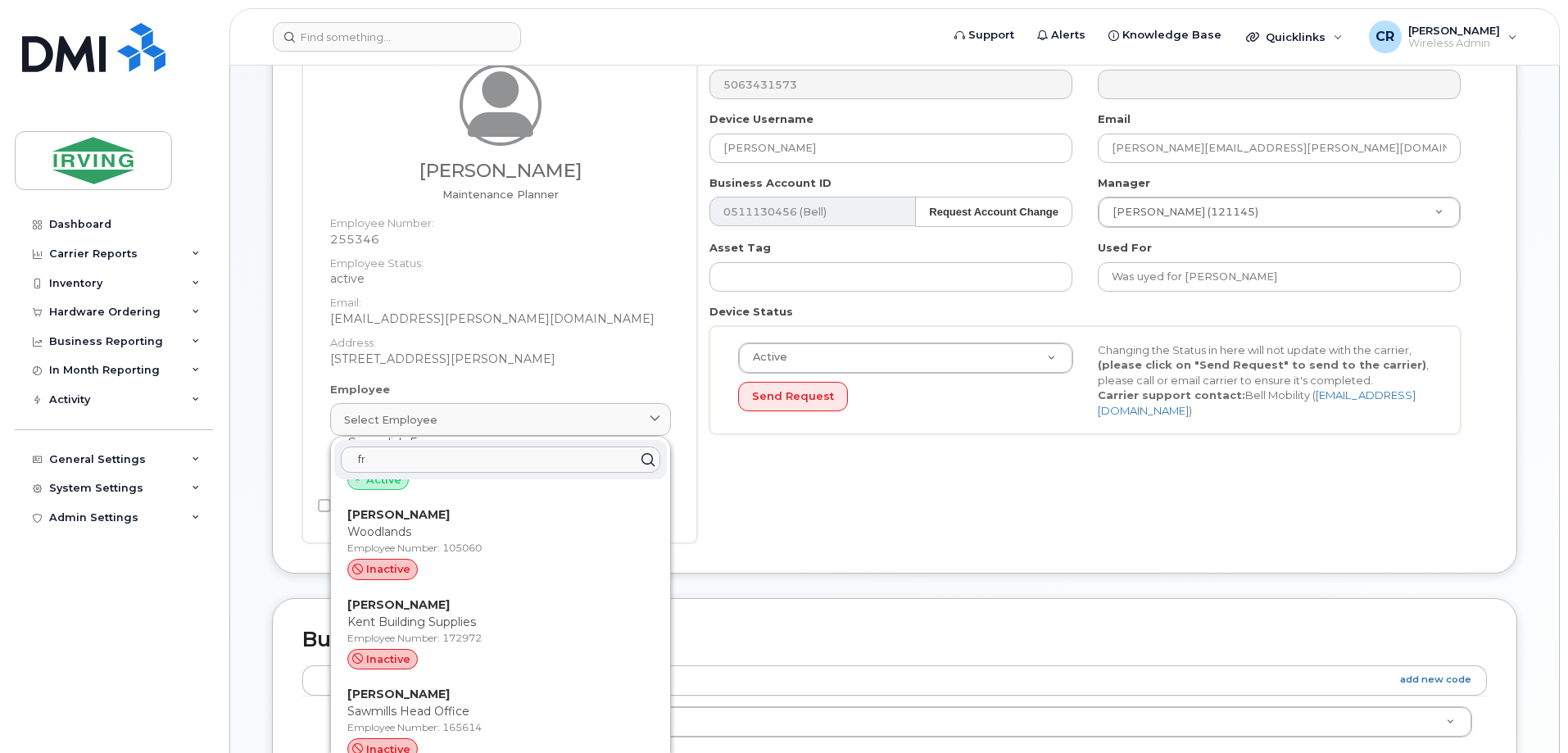
scroll to position [0, 0]
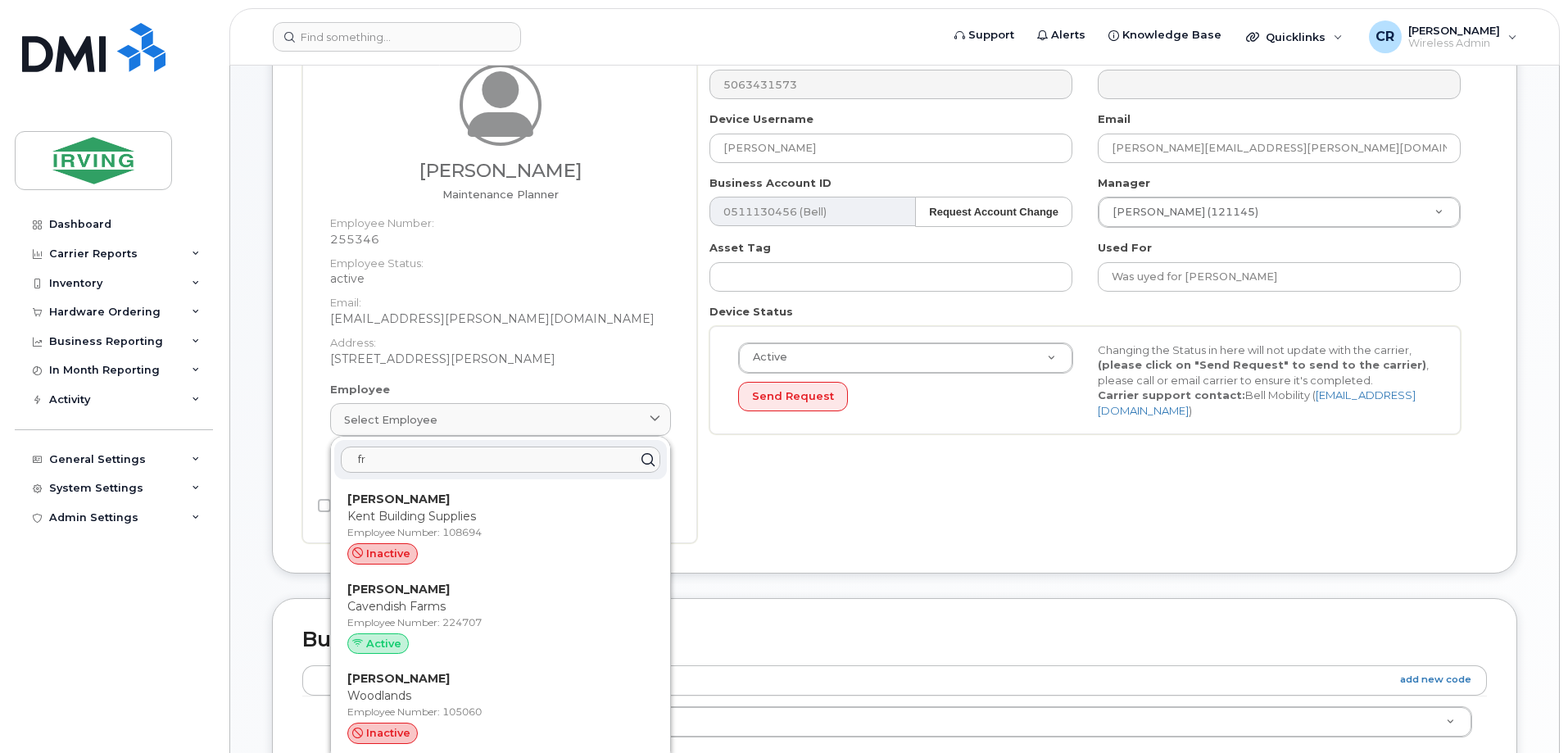
type input "f"
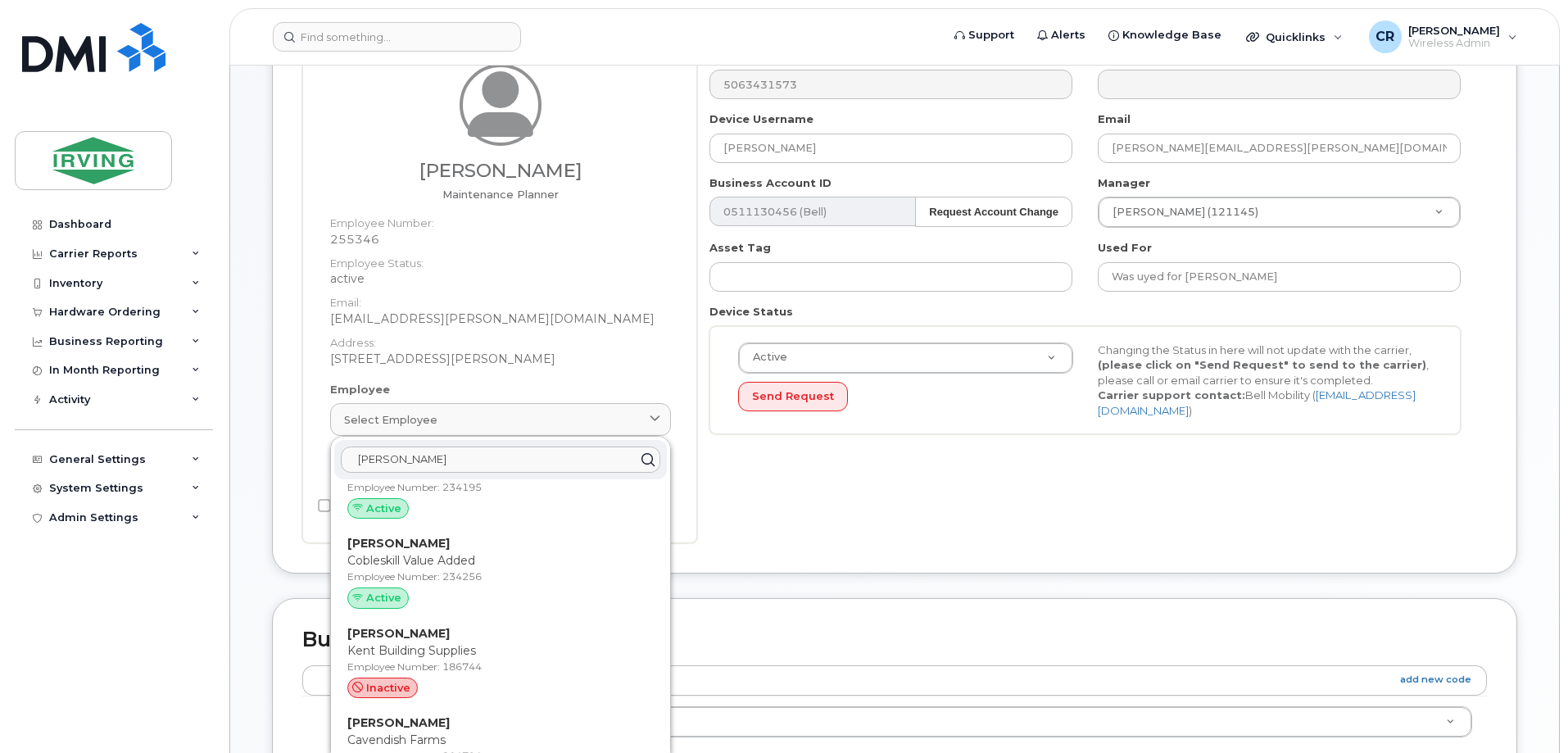
scroll to position [573, 0]
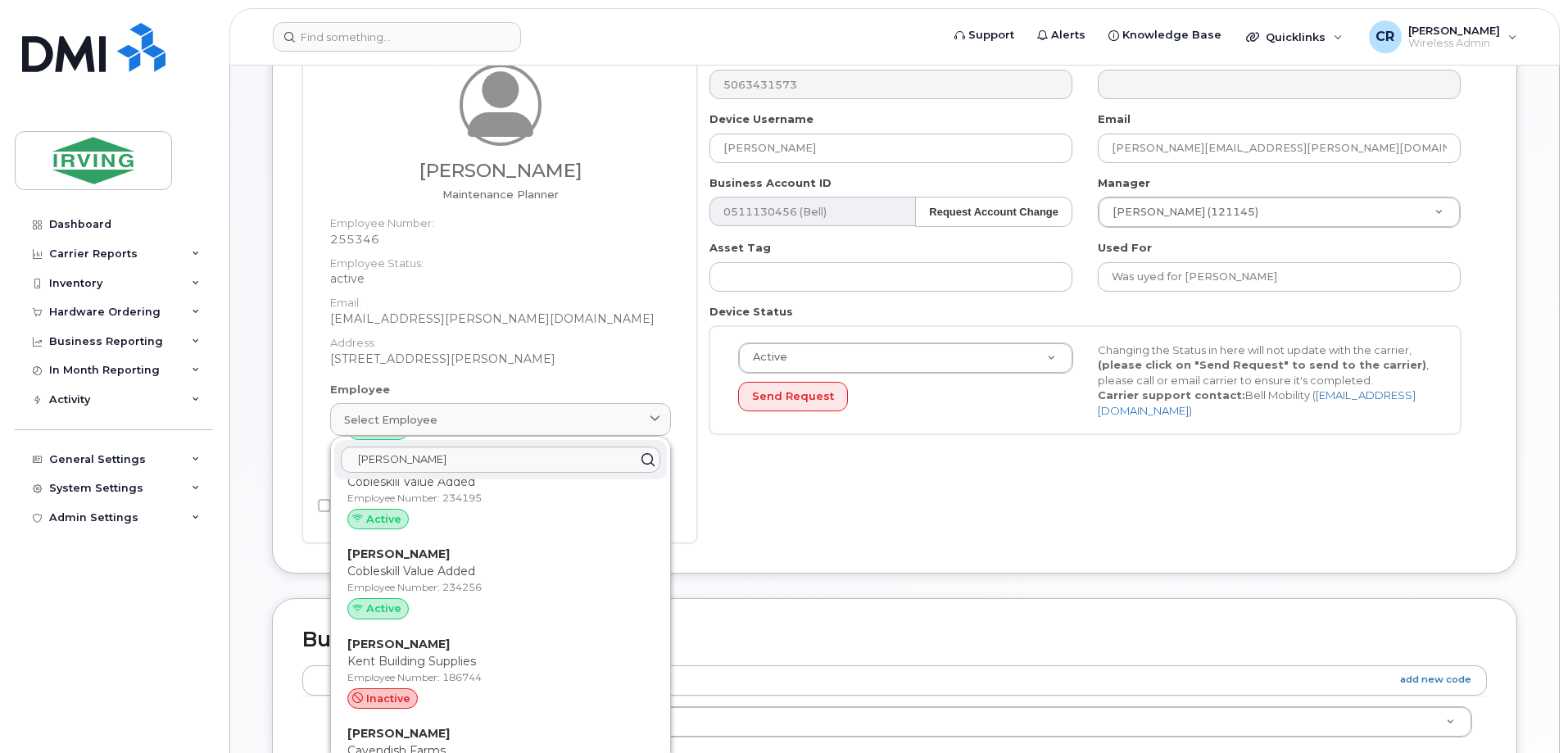
click at [840, 489] on div "Number 5063431573 City Device Username Justin McGrath Email mcgrath.justin@sunb…" at bounding box center [1092, 295] width 790 height 495
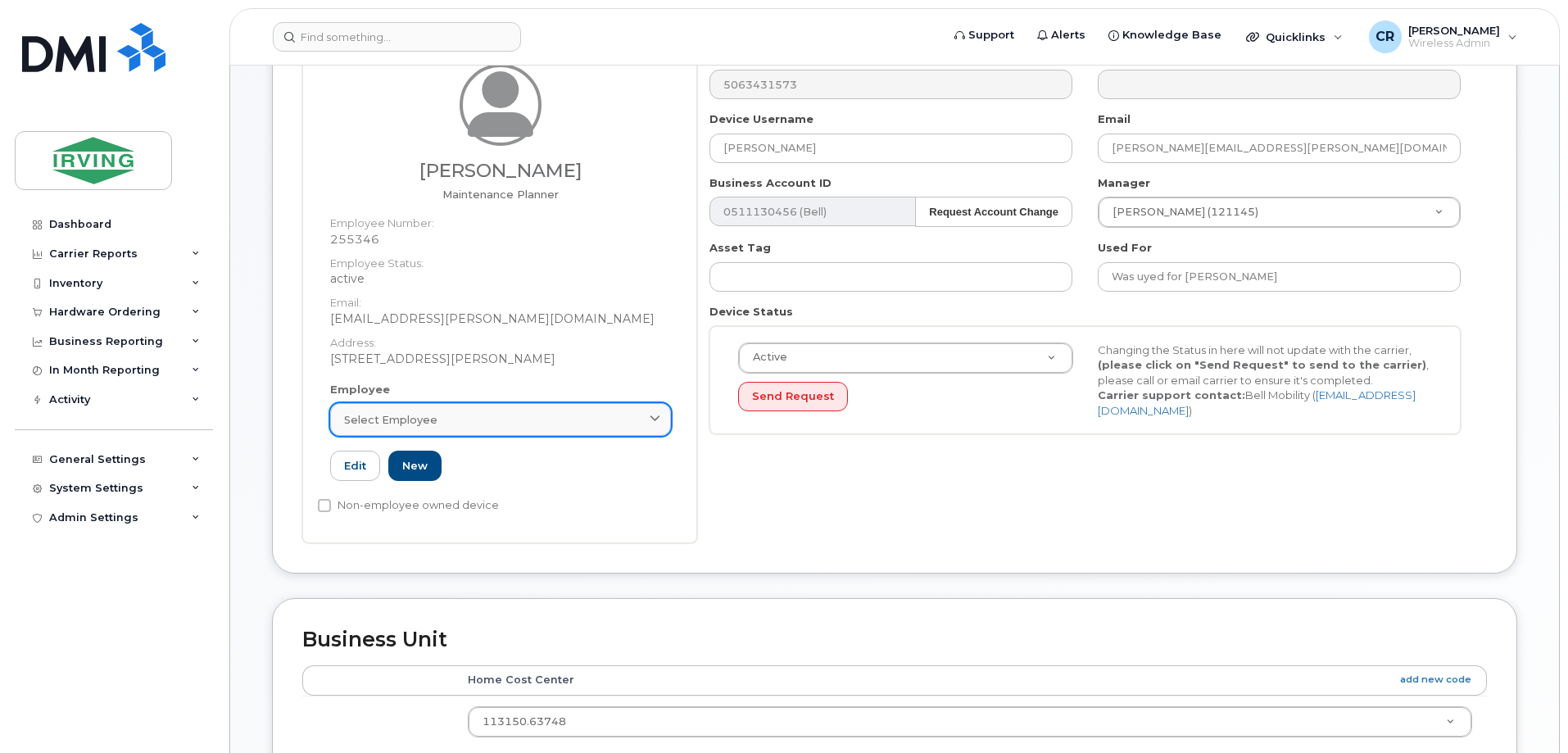
click at [471, 424] on div "Select employee" at bounding box center [500, 420] width 313 height 15
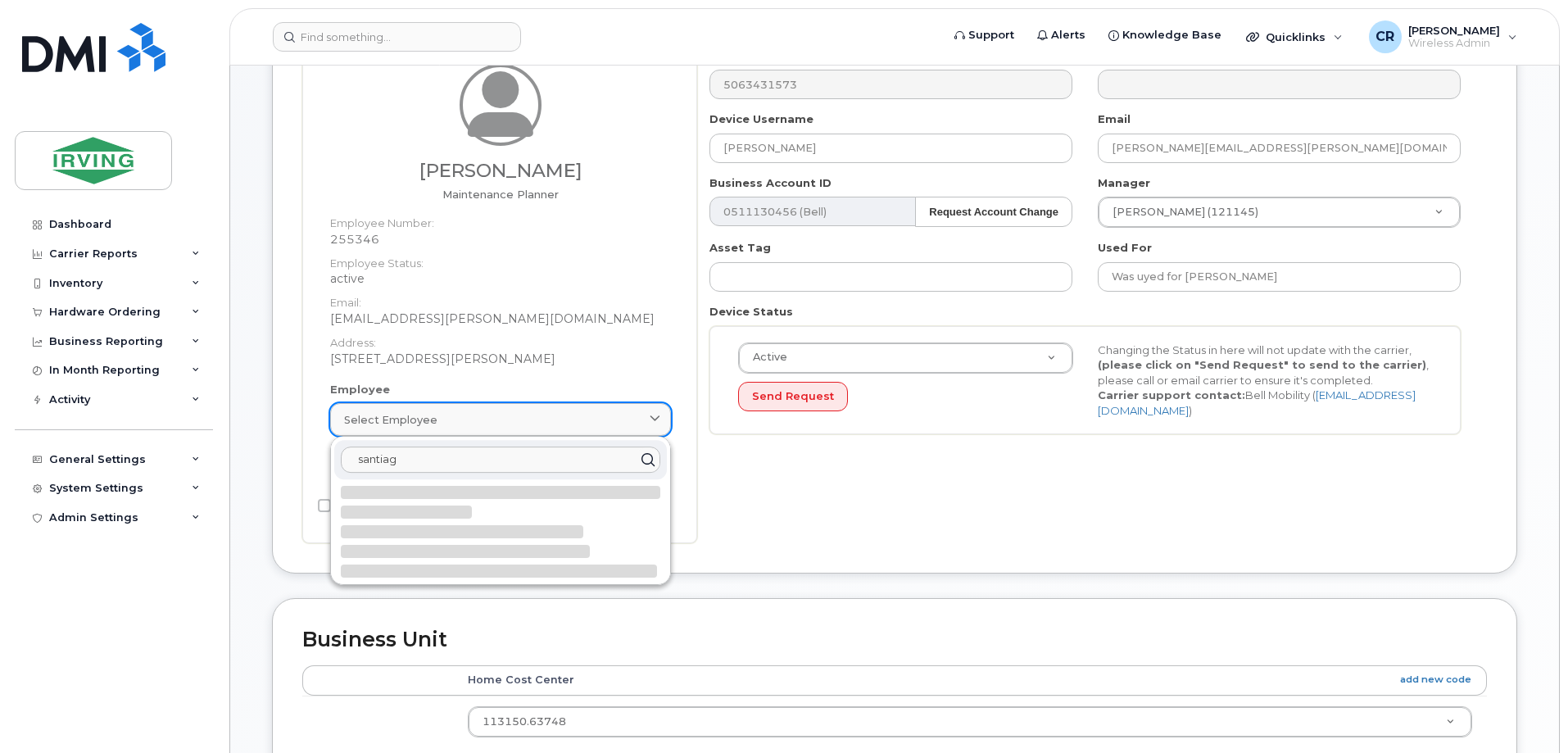
scroll to position [0, 0]
type input "s"
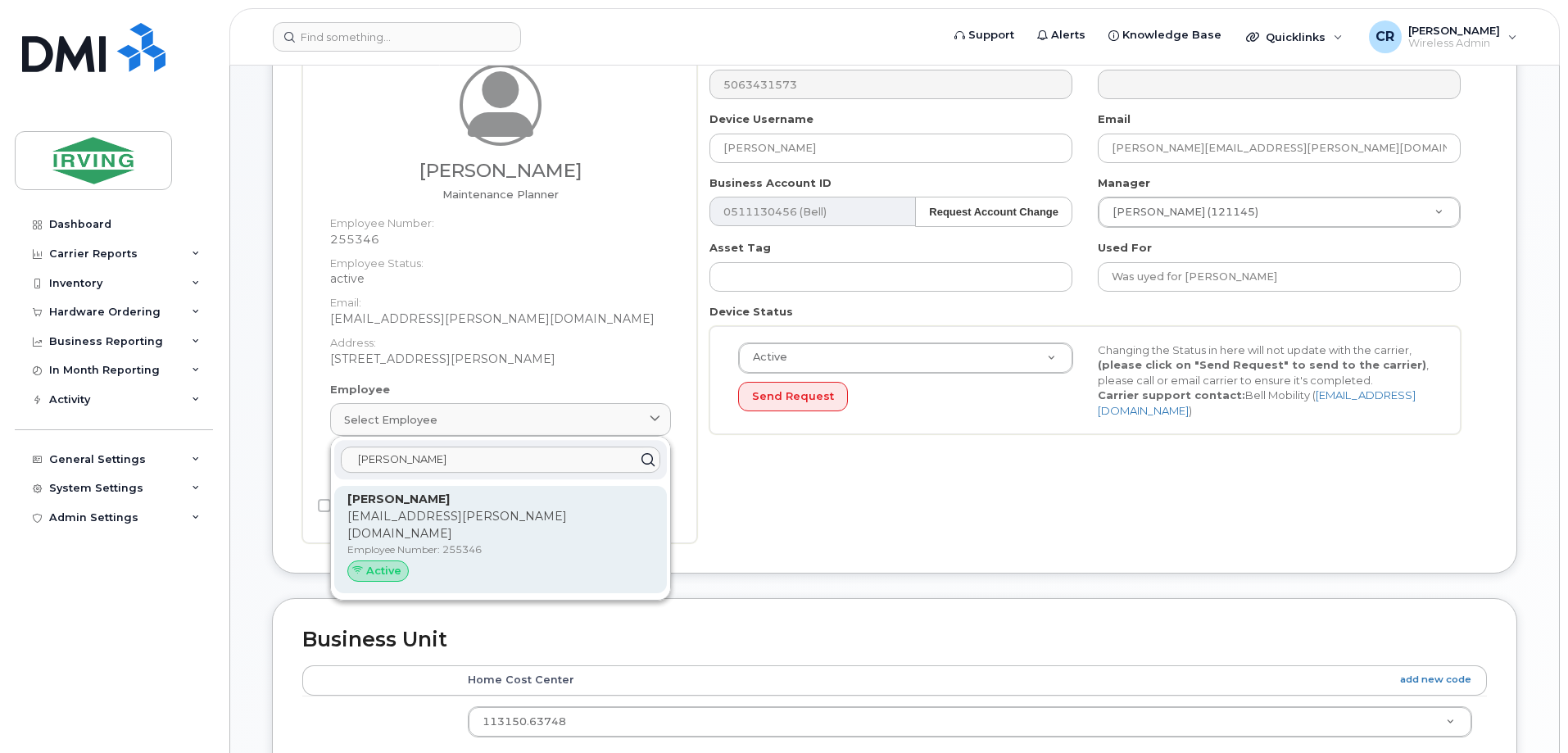
type input "santiago f"
click at [391, 508] on div "Santiago Franco franco.santiago@sunbury.ca Employee Number: 255346 Active" at bounding box center [500, 539] width 306 height 98
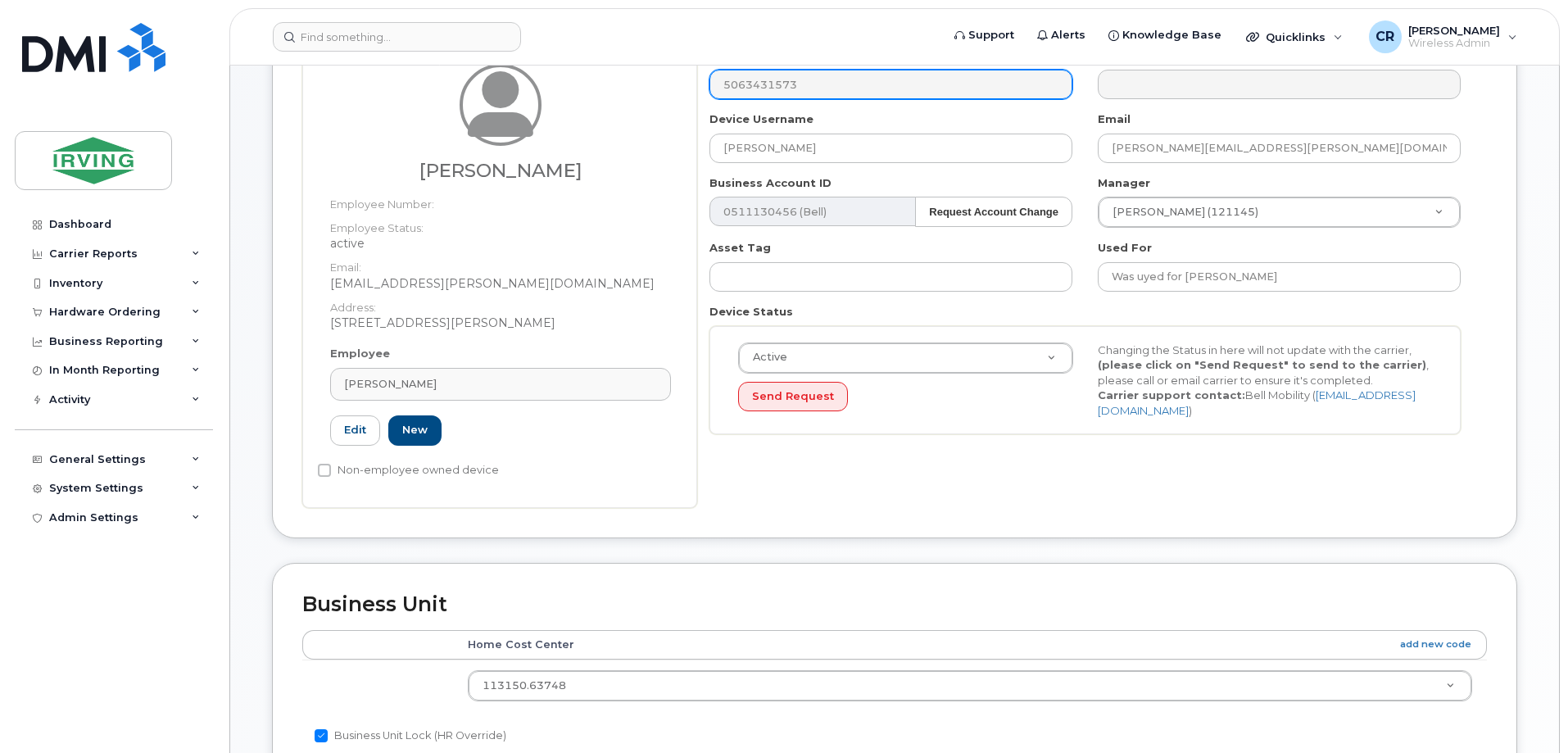
type input "255346"
type input "Santiago Franco"
type input "franco.santiago@sunbury.ca"
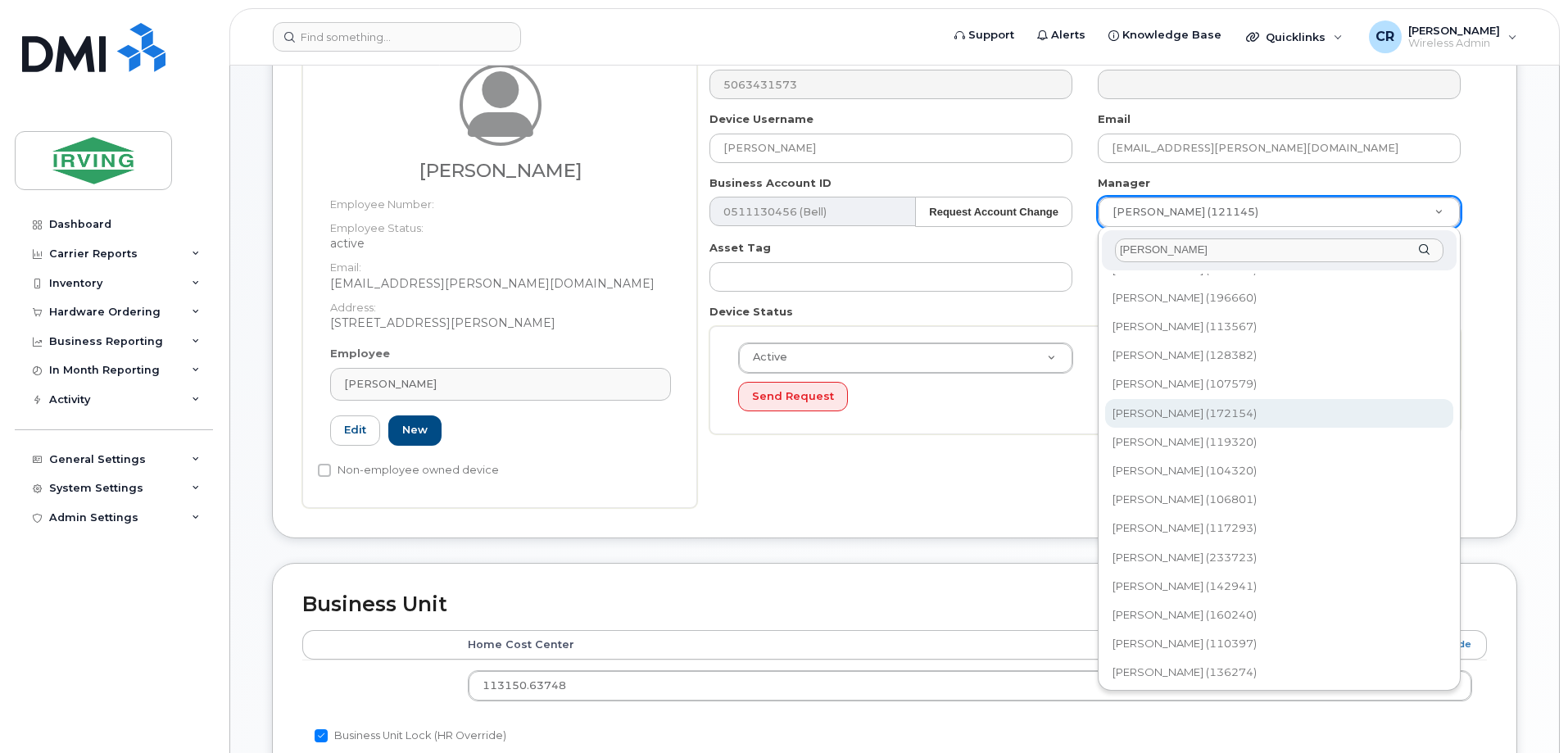
scroll to position [164, 0]
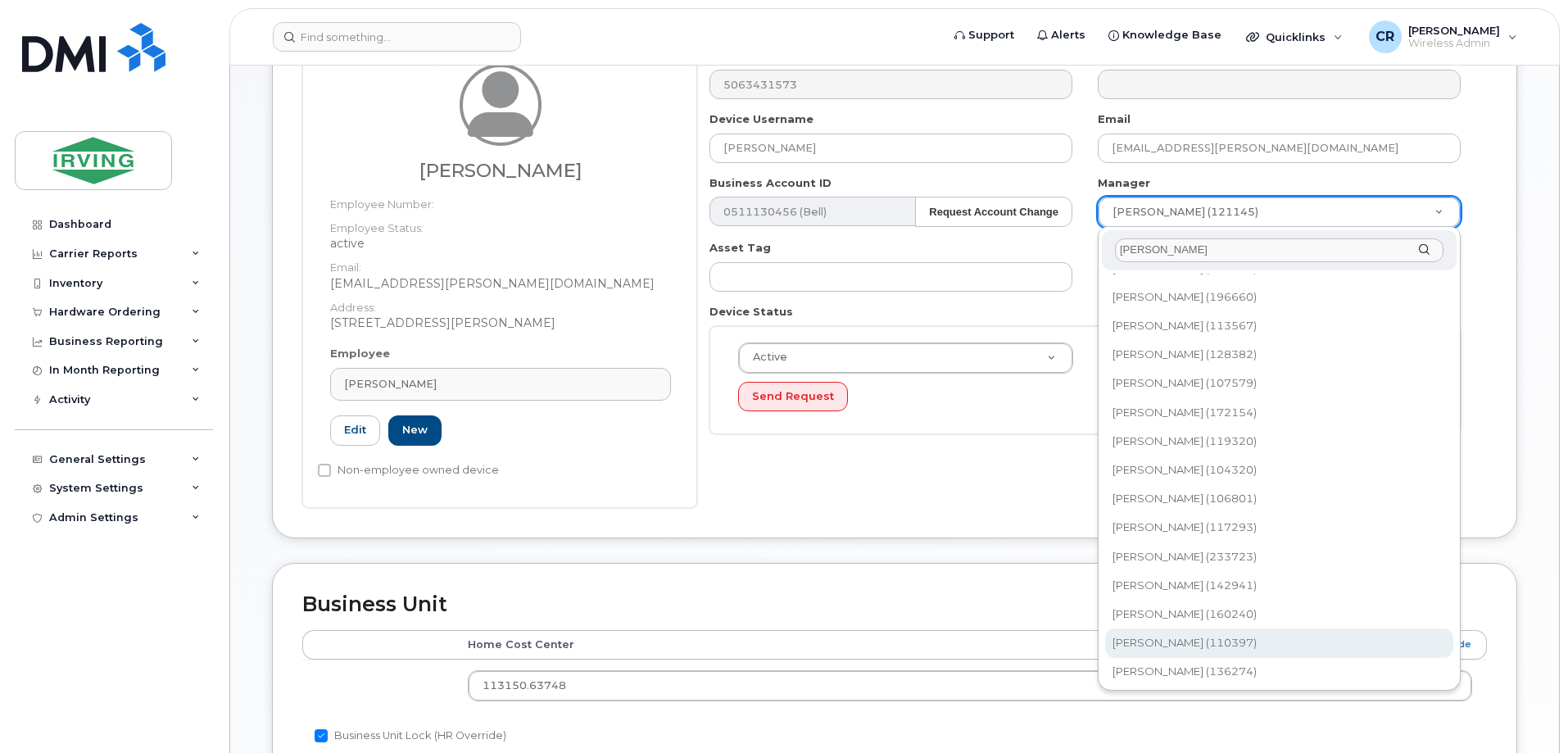
type input "justin"
type input "1450651"
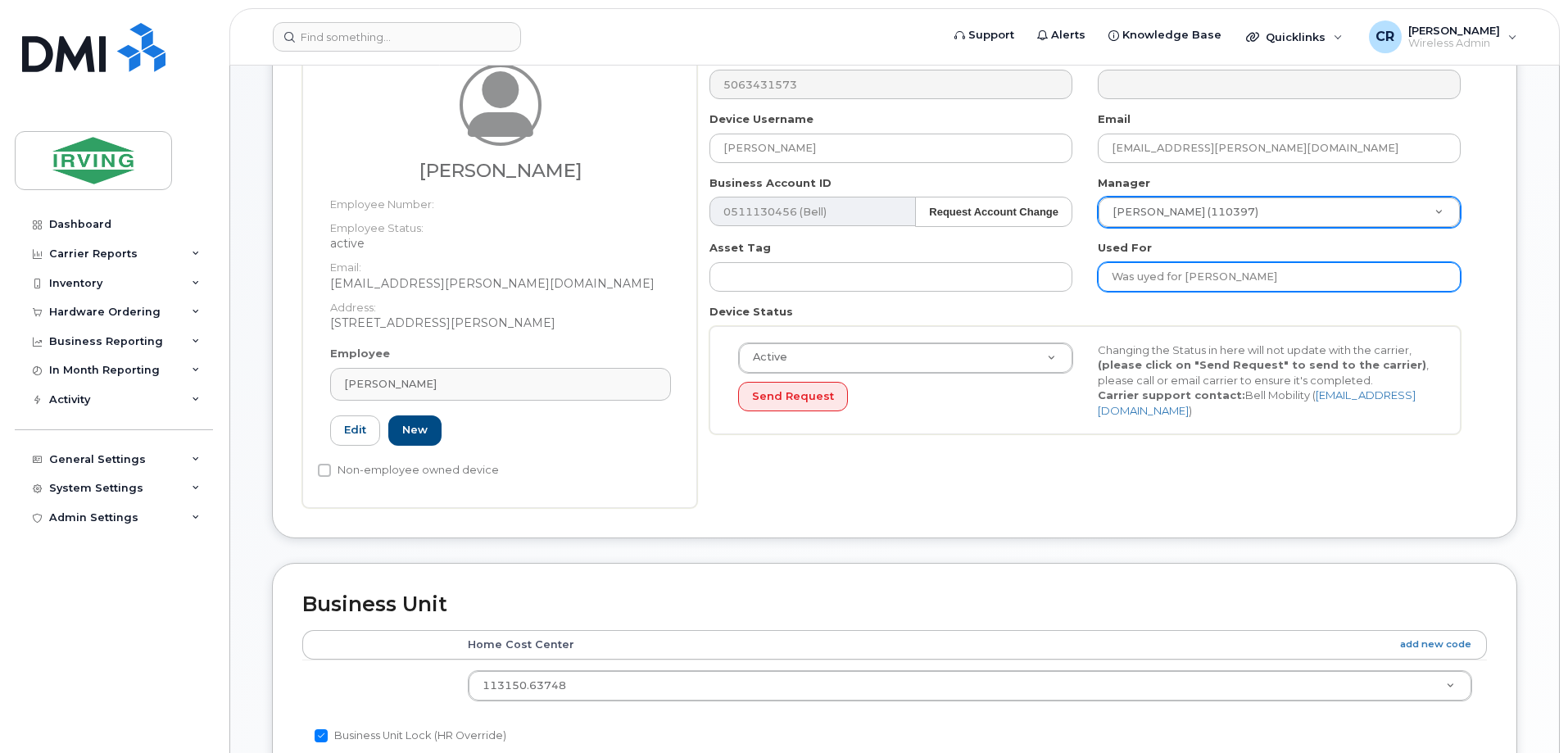
drag, startPoint x: 1284, startPoint y: 284, endPoint x: 1080, endPoint y: 284, distance: 204.0
click at [1080, 284] on div "Number 5063431573 City Device Username Santiago Franco Email franco.santiago@su…" at bounding box center [1085, 247] width 776 height 399
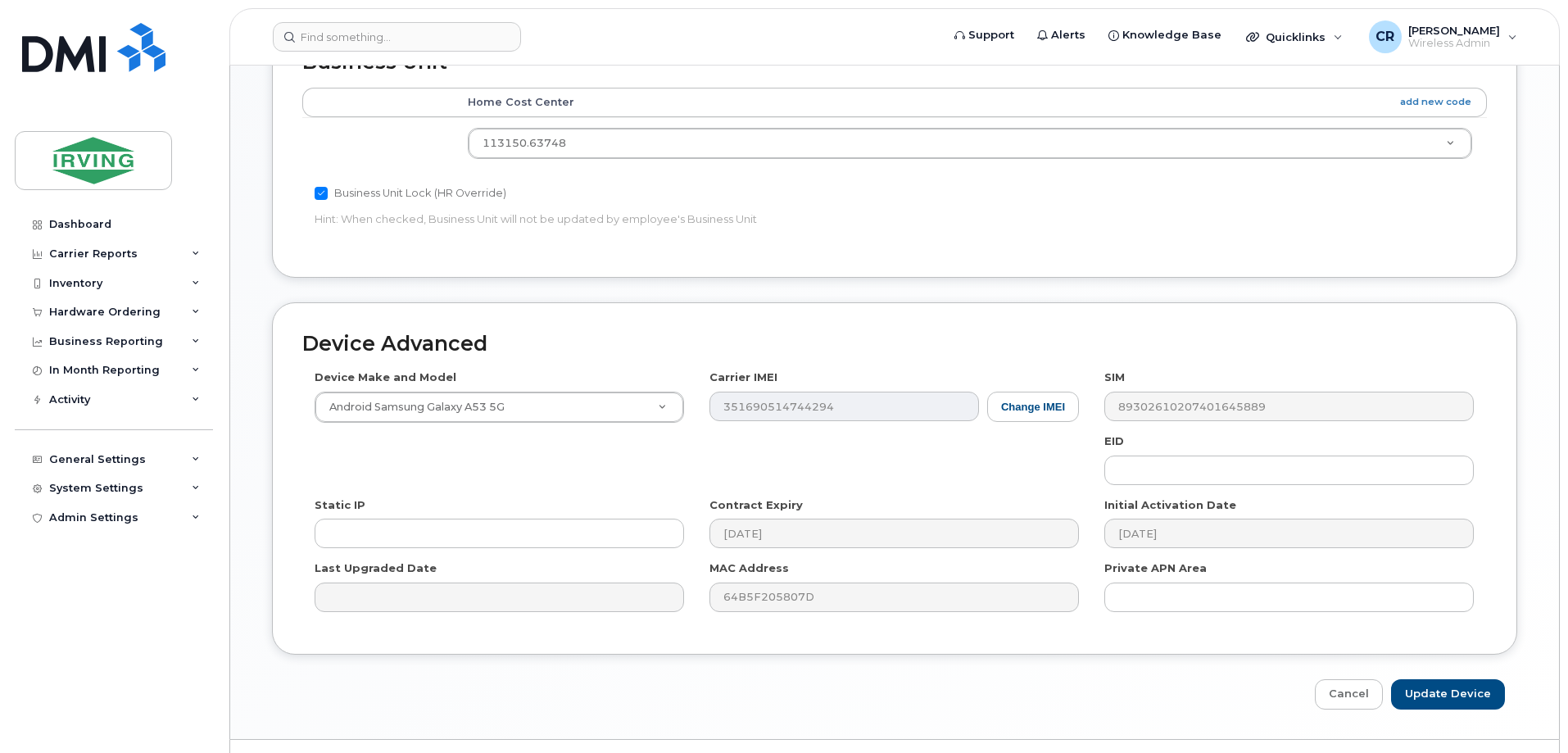
scroll to position [750, 0]
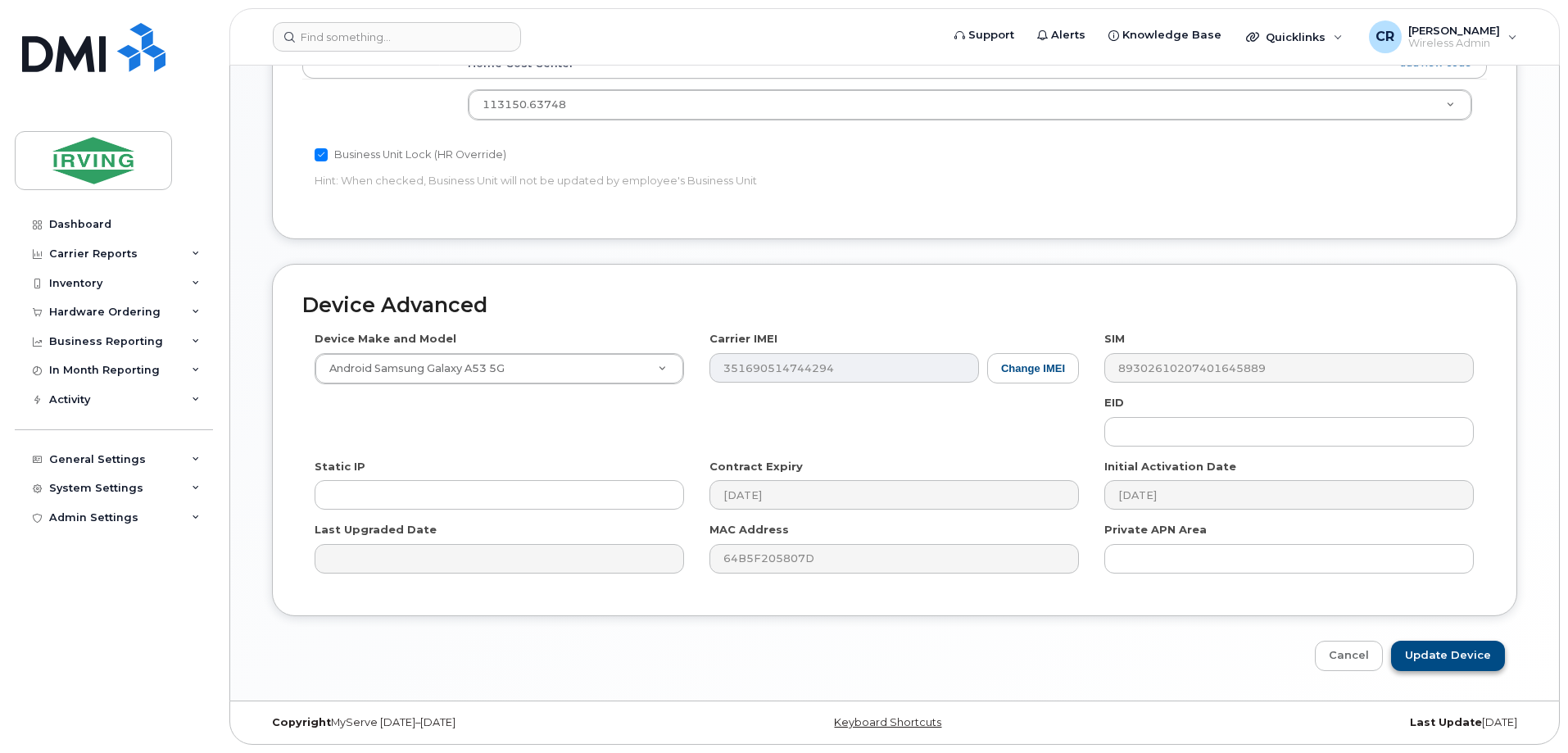
type input "Work"
click at [1457, 656] on input "Update Device" at bounding box center [1448, 655] width 114 height 30
type input "Saving..."
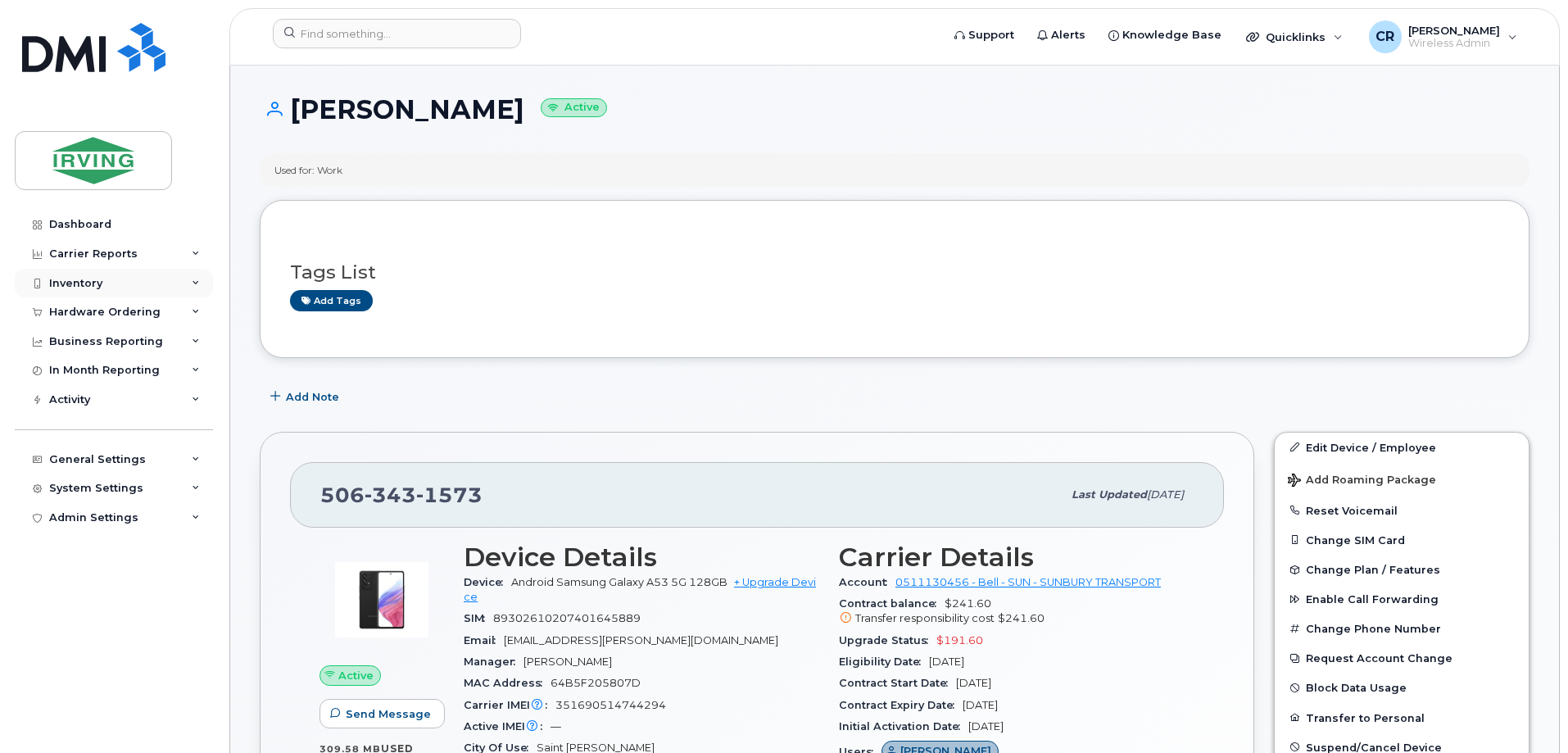
click at [70, 279] on div "Inventory" at bounding box center [75, 284] width 53 height 14
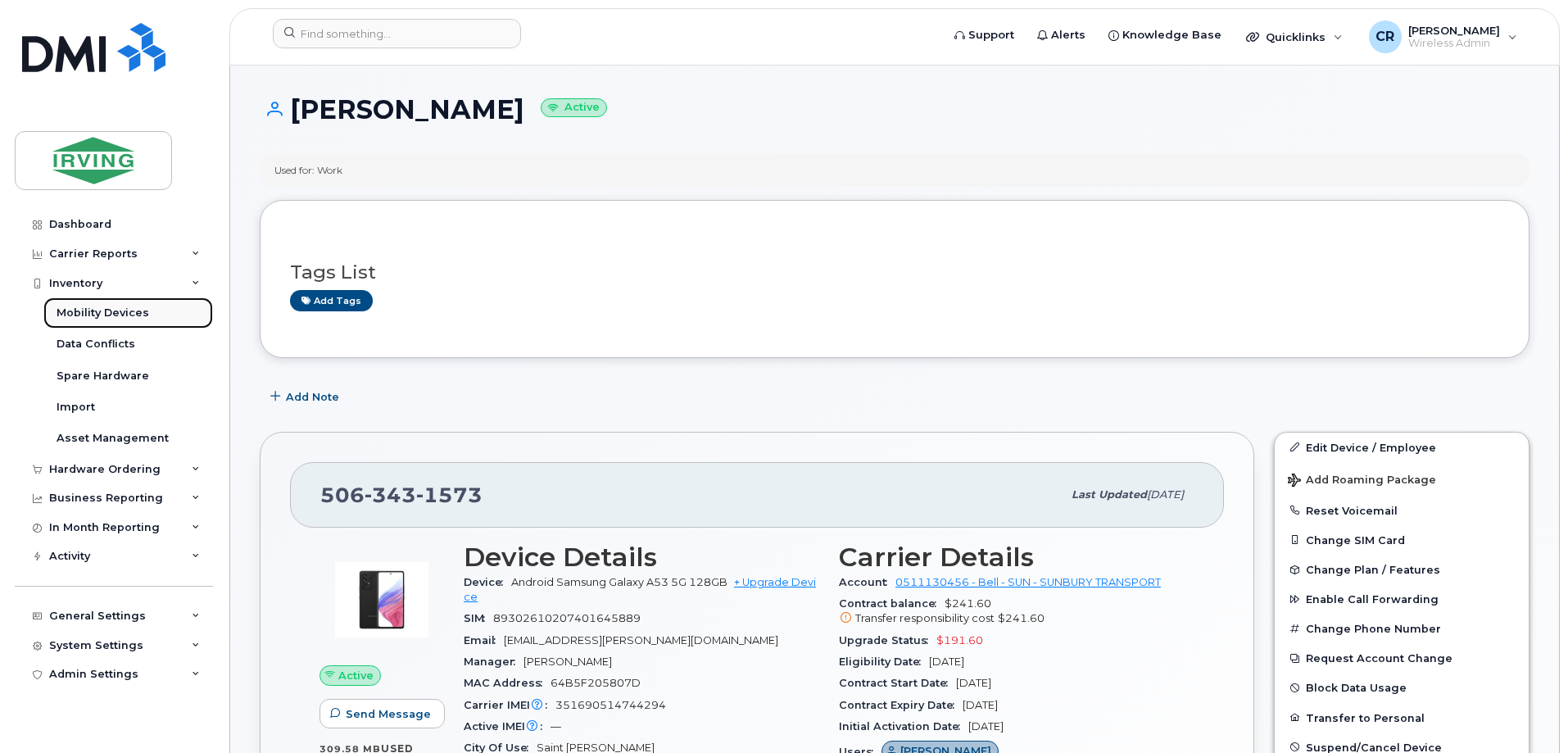
click at [82, 306] on div "Mobility Devices" at bounding box center [103, 313] width 93 height 14
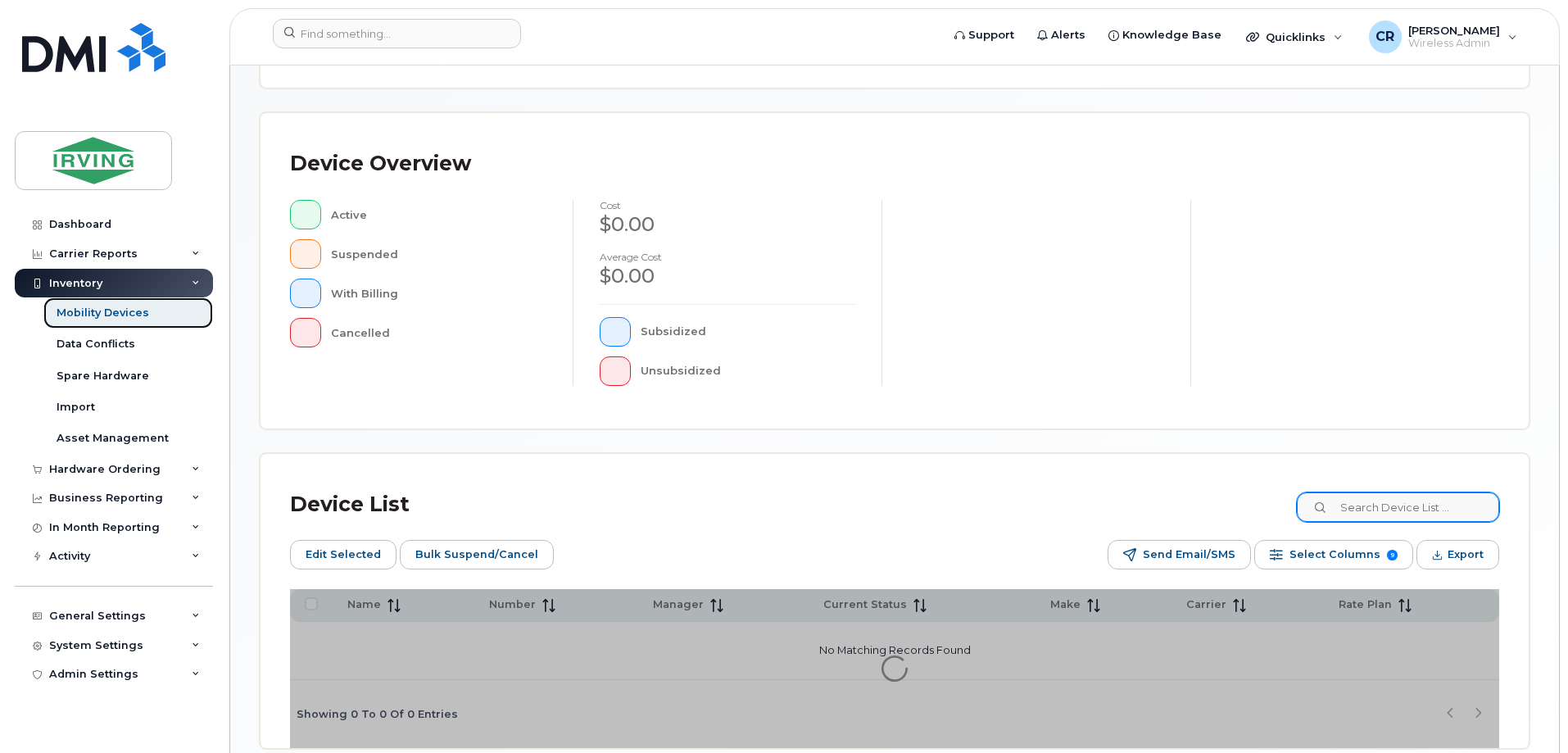
scroll to position [327, 0]
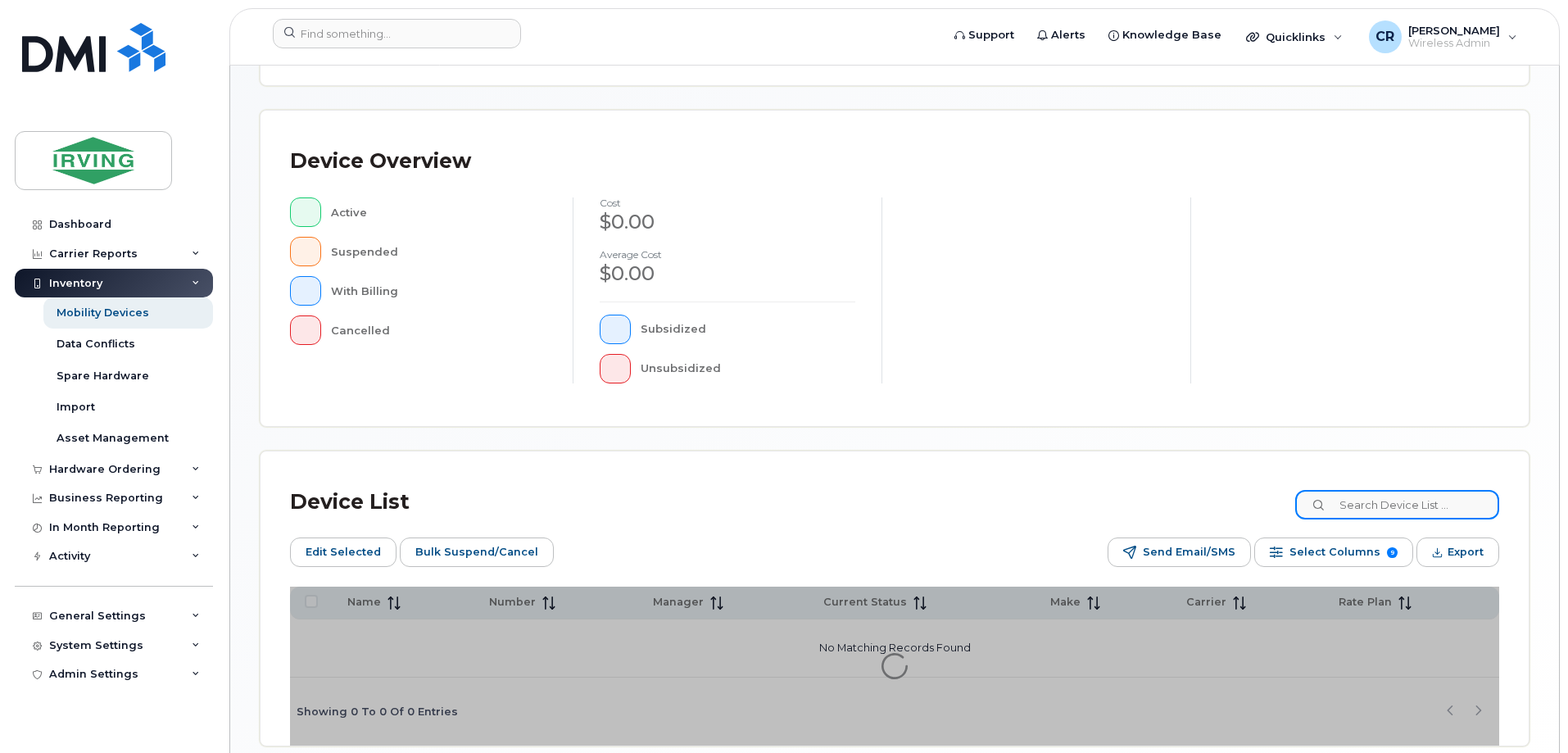
click at [1407, 501] on input at bounding box center [1397, 504] width 204 height 30
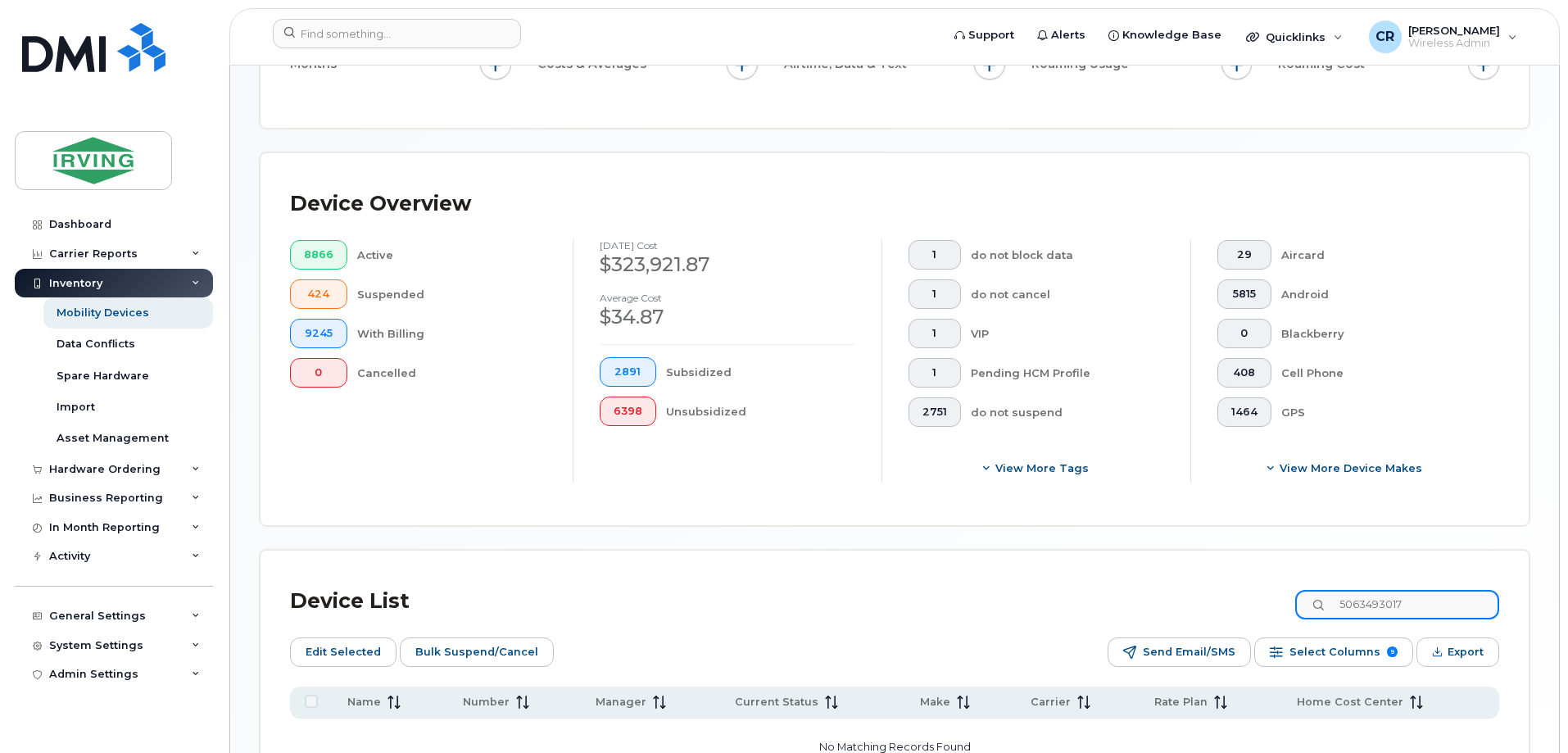
scroll to position [357, 0]
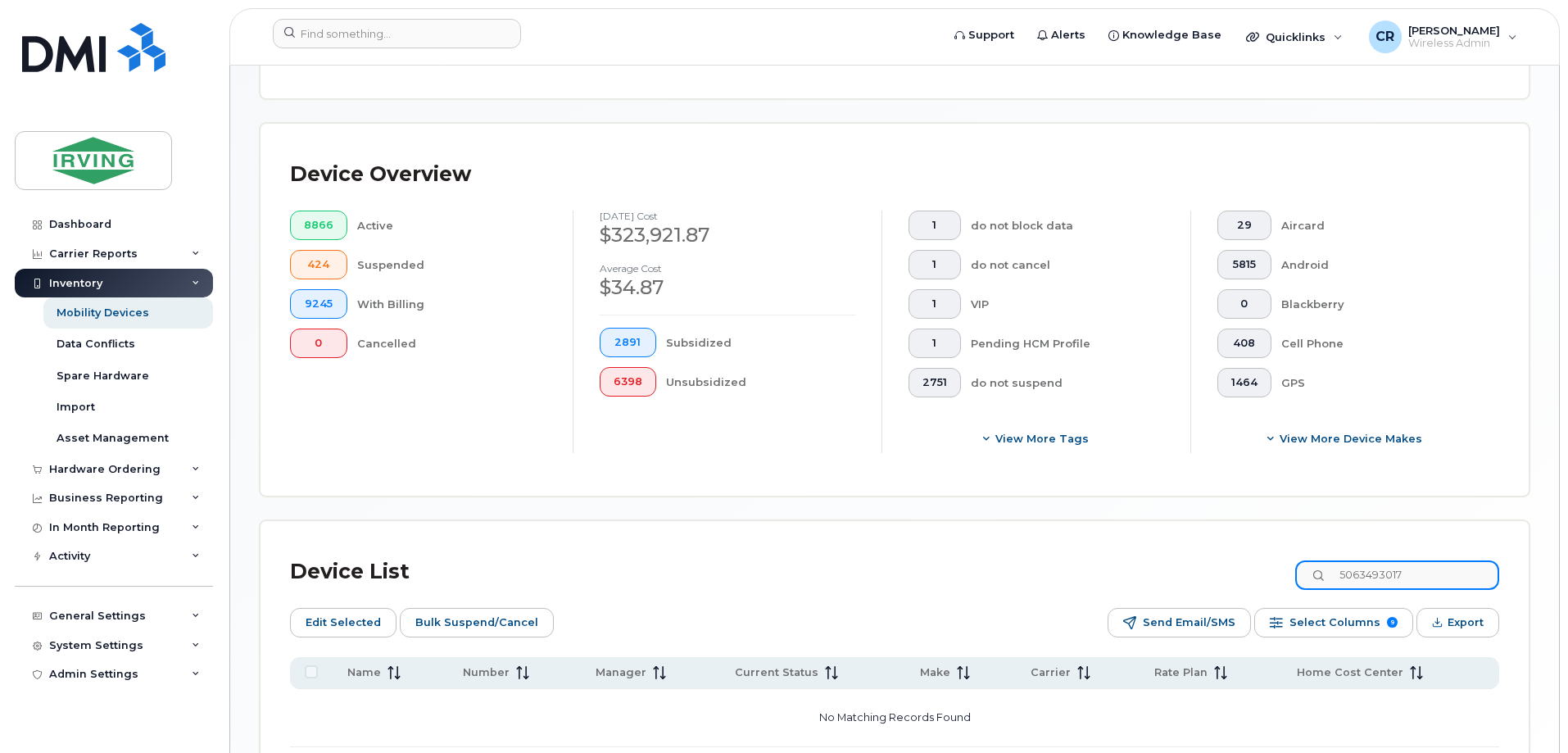
type input "5063493017"
